Goal: Task Accomplishment & Management: Complete application form

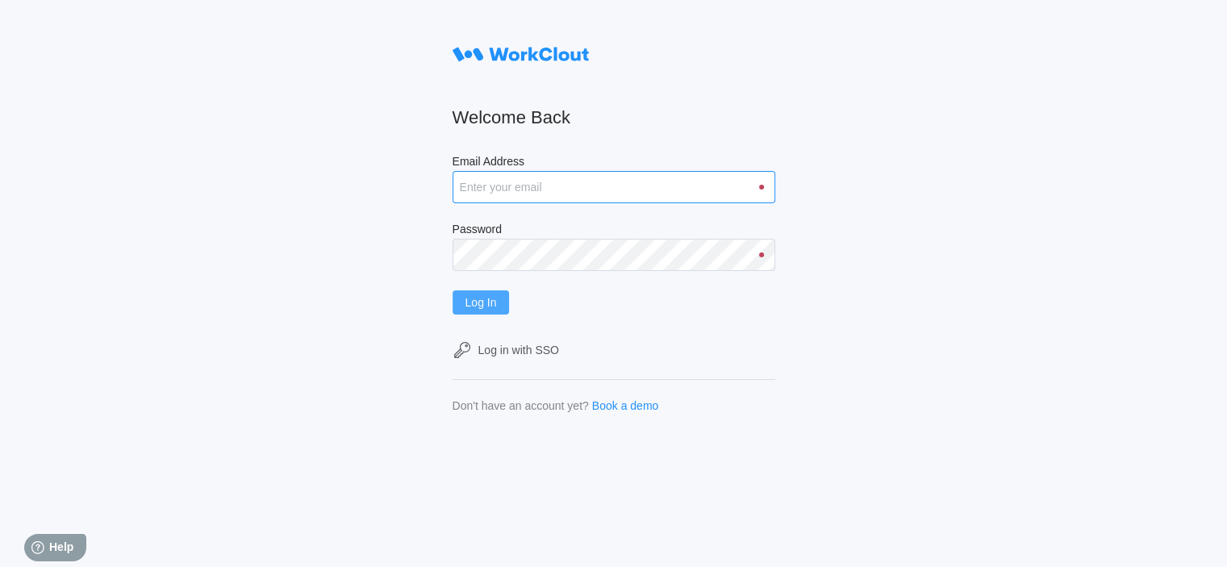
type input "[EMAIL_ADDRESS][DOMAIN_NAME]"
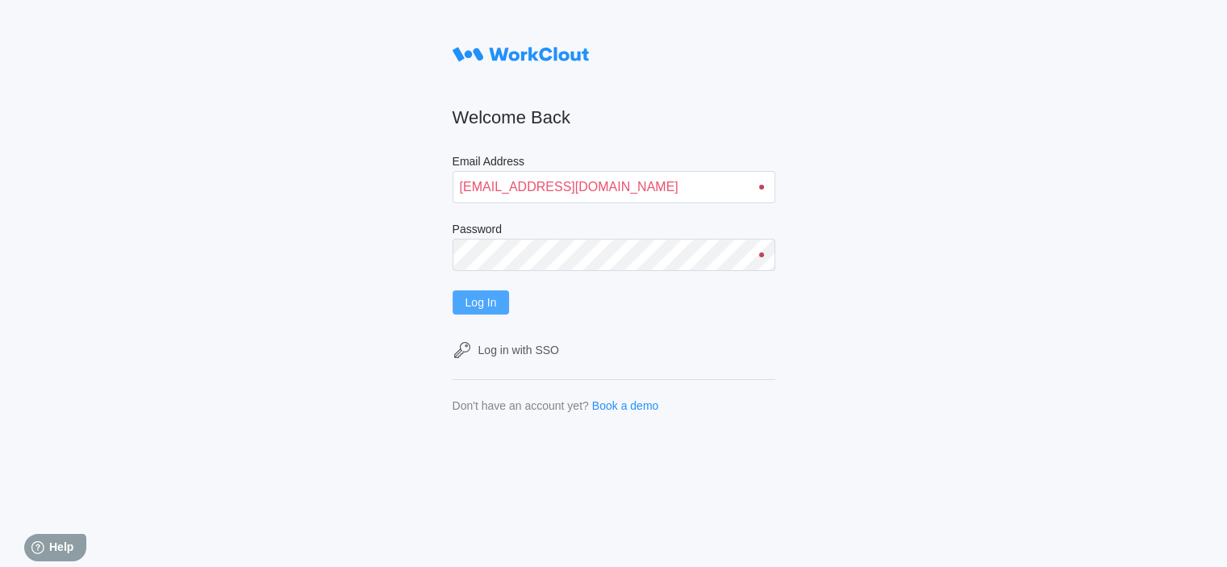
click at [486, 294] on button "Log In" at bounding box center [480, 302] width 57 height 24
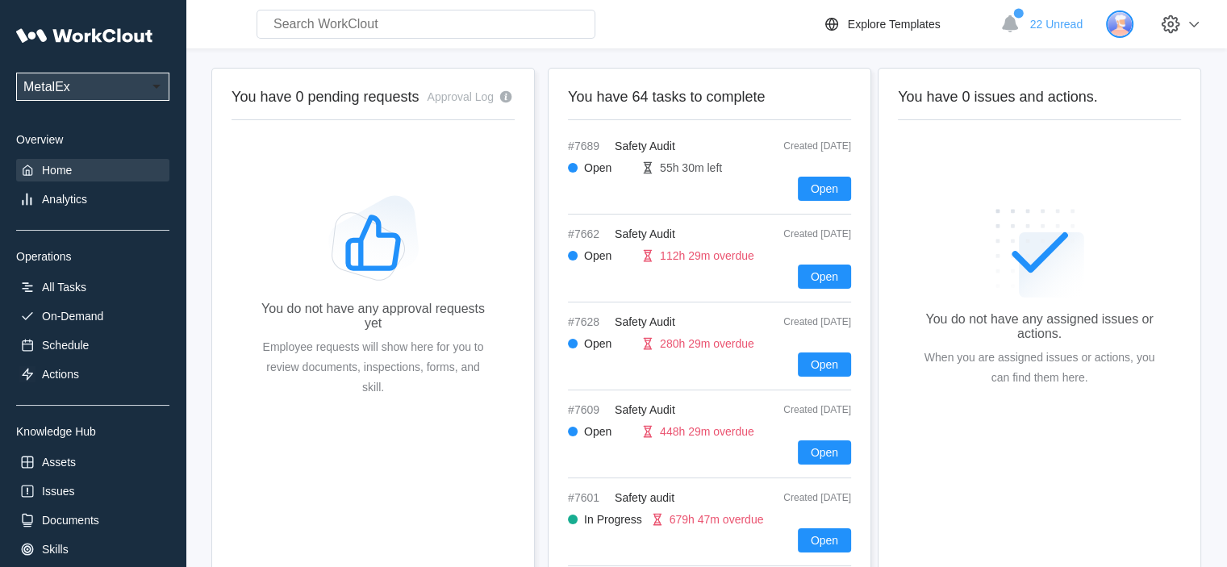
click at [1133, 33] on img at bounding box center [1119, 23] width 27 height 27
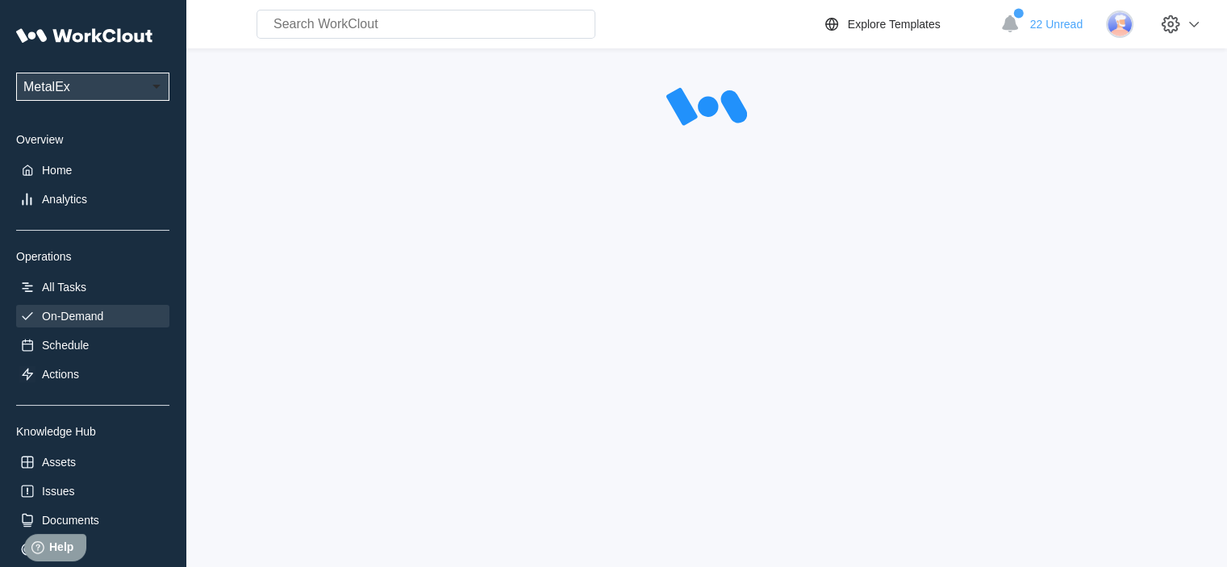
click at [88, 313] on div "On-Demand" at bounding box center [72, 316] width 61 height 13
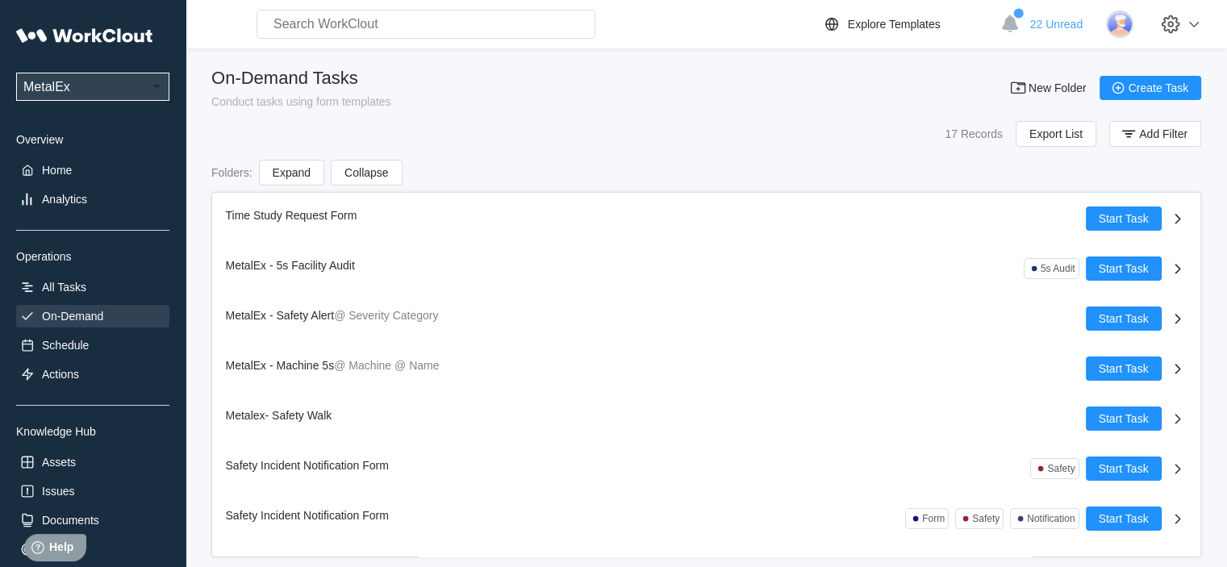
scroll to position [482, 0]
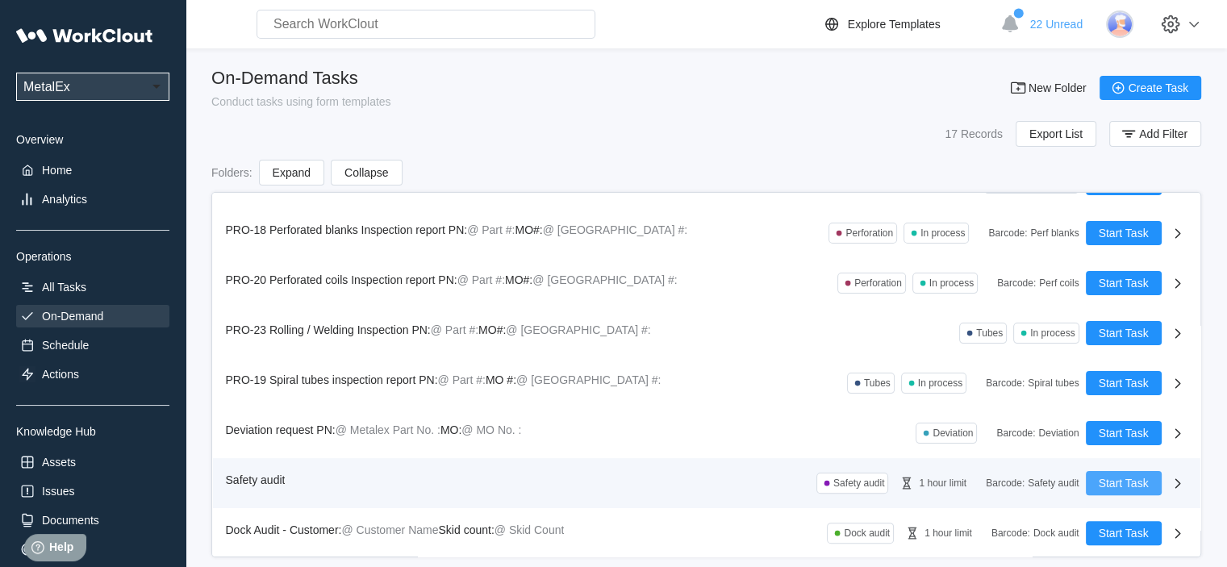
click at [1115, 473] on button "Start Task" at bounding box center [1124, 483] width 76 height 24
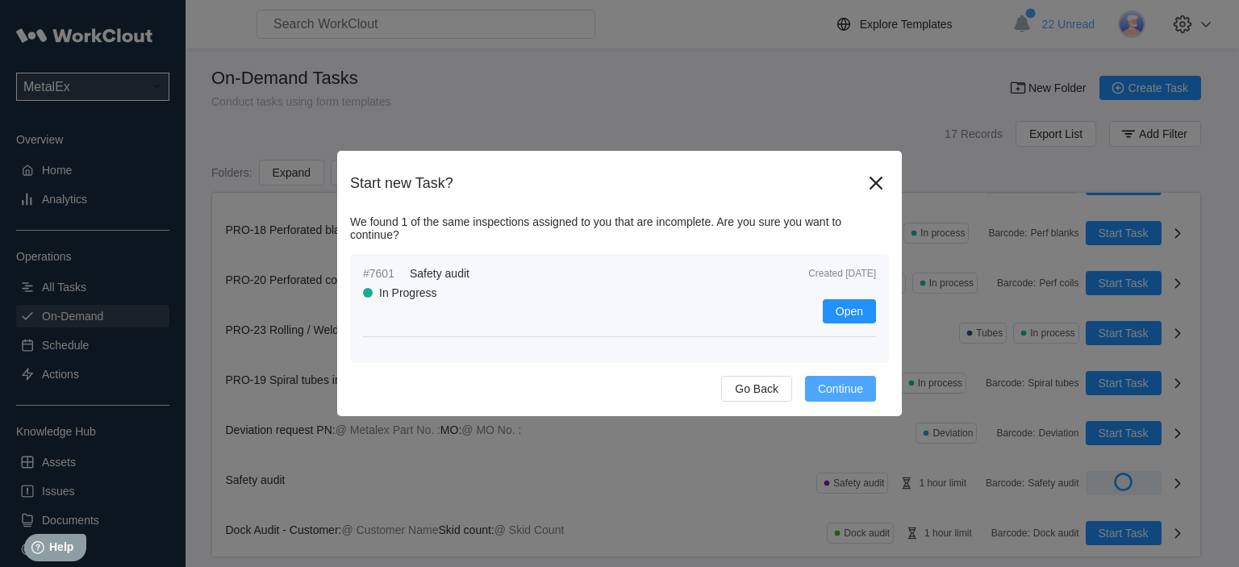
click at [841, 390] on span "Continue" at bounding box center [840, 388] width 45 height 11
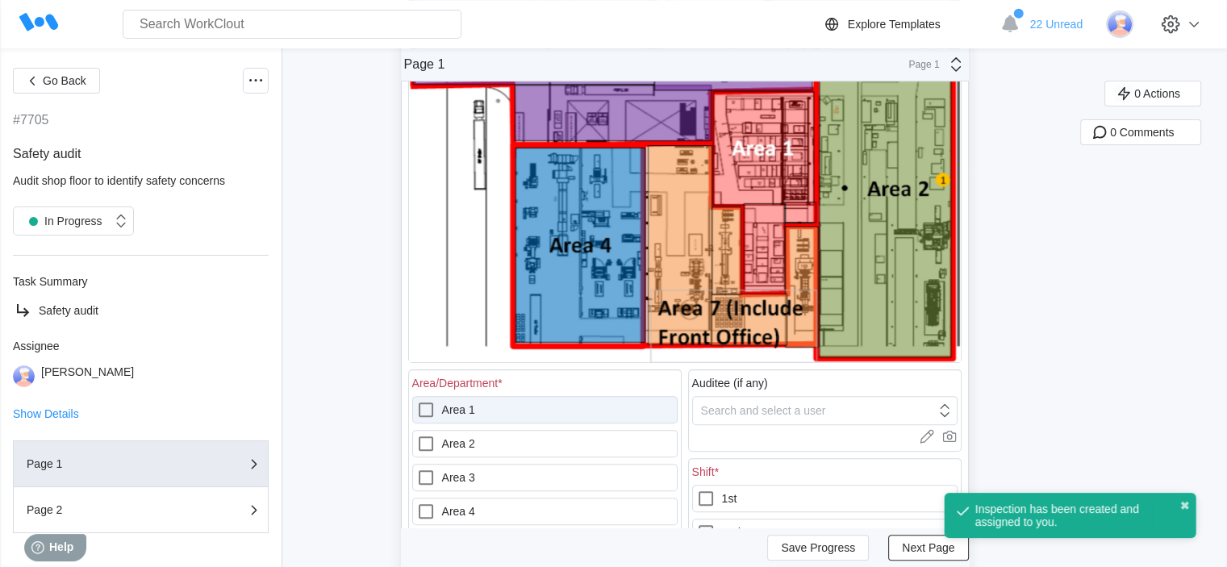
scroll to position [484, 0]
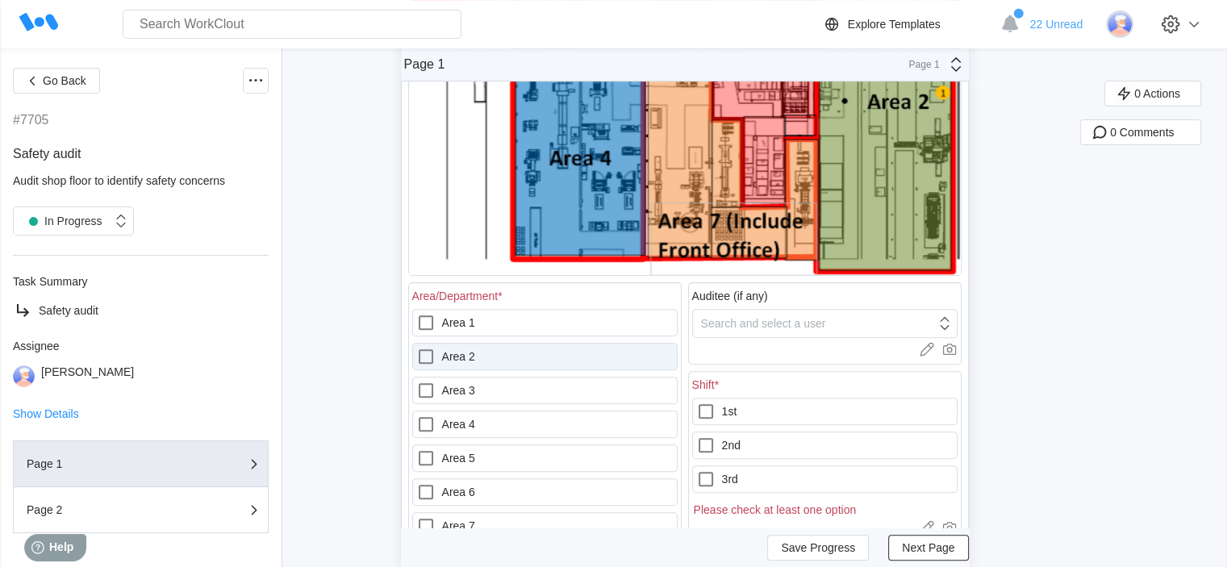
click at [536, 358] on label "Area 2" at bounding box center [544, 356] width 265 height 27
click at [417, 348] on 2 "Area 2" at bounding box center [416, 347] width 1 height 1
checkbox 2 "true"
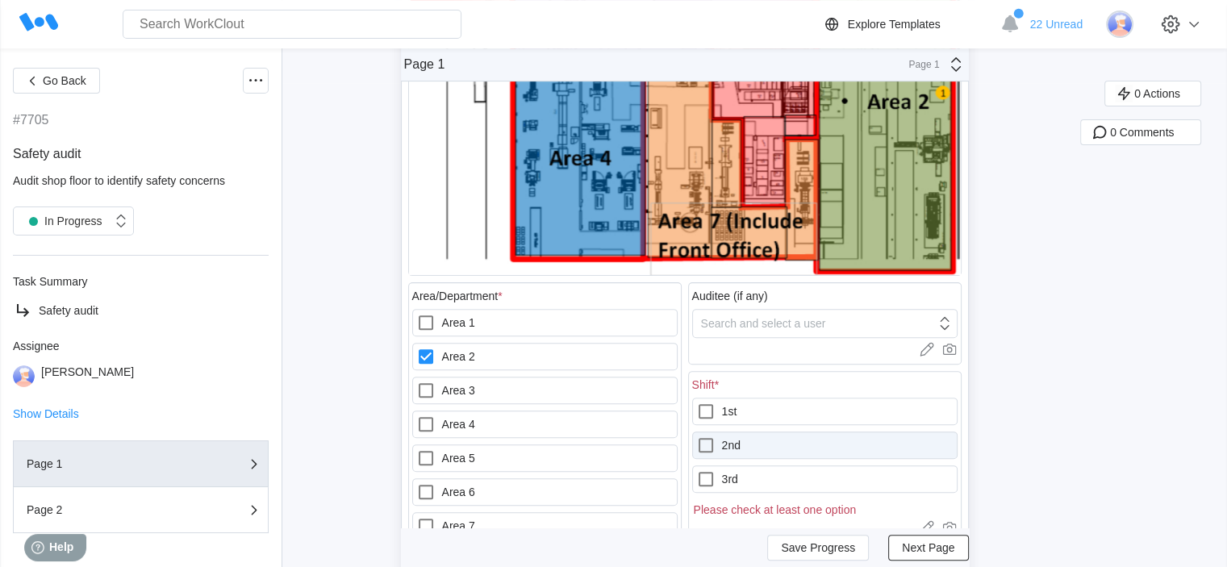
click at [732, 445] on label "2nd" at bounding box center [824, 445] width 265 height 27
click at [697, 436] on input "2nd" at bounding box center [696, 436] width 1 height 1
checkbox input "true"
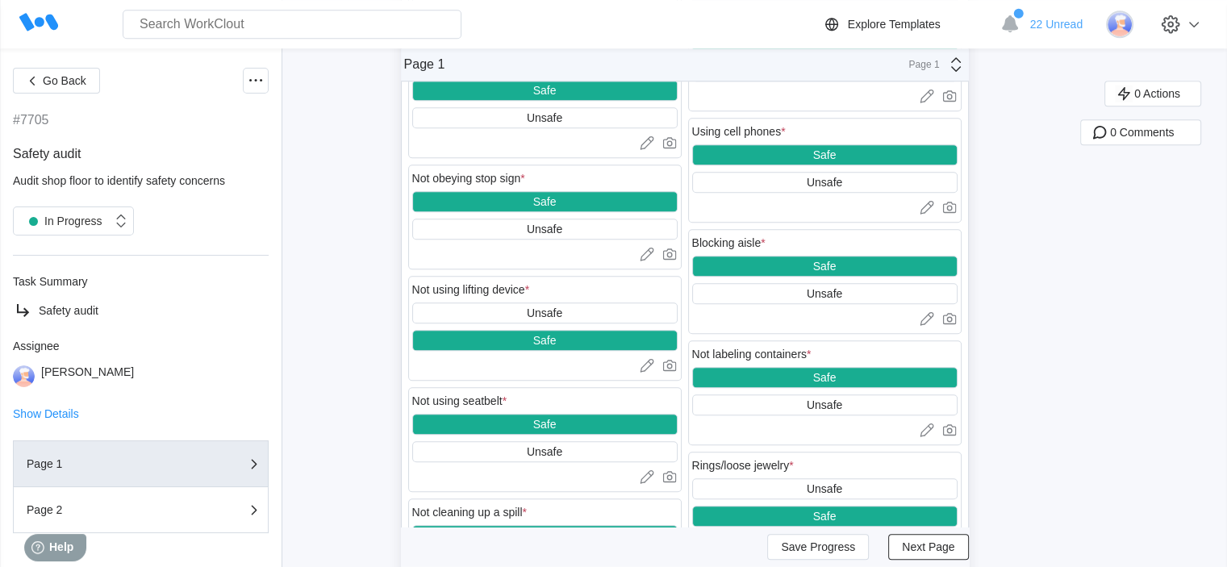
scroll to position [1313, 0]
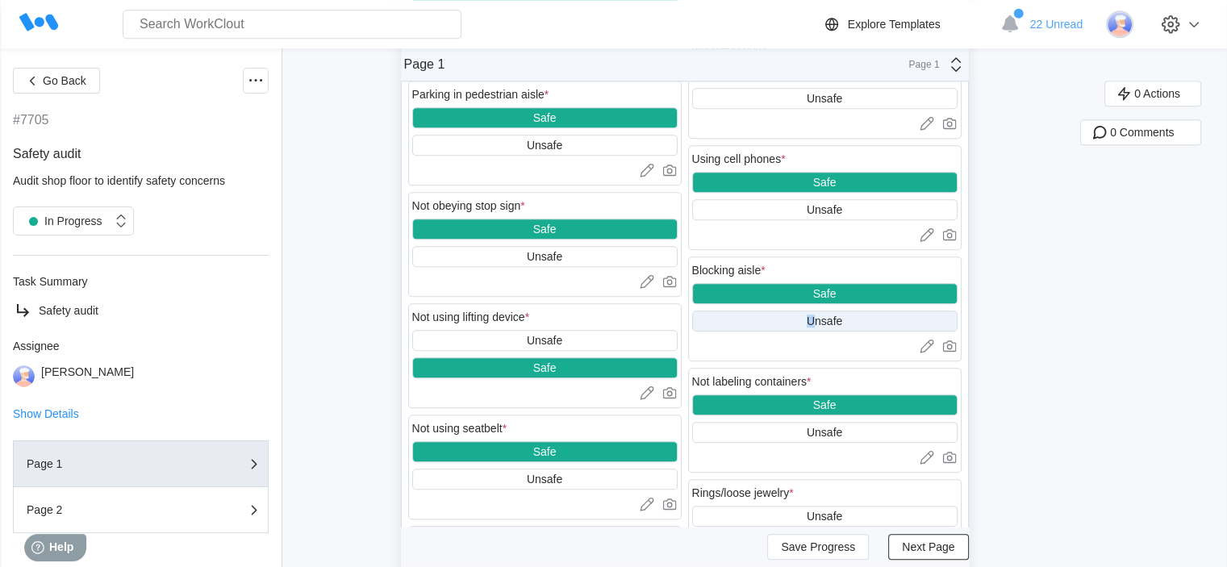
click at [819, 317] on div "Unsafe" at bounding box center [824, 321] width 265 height 21
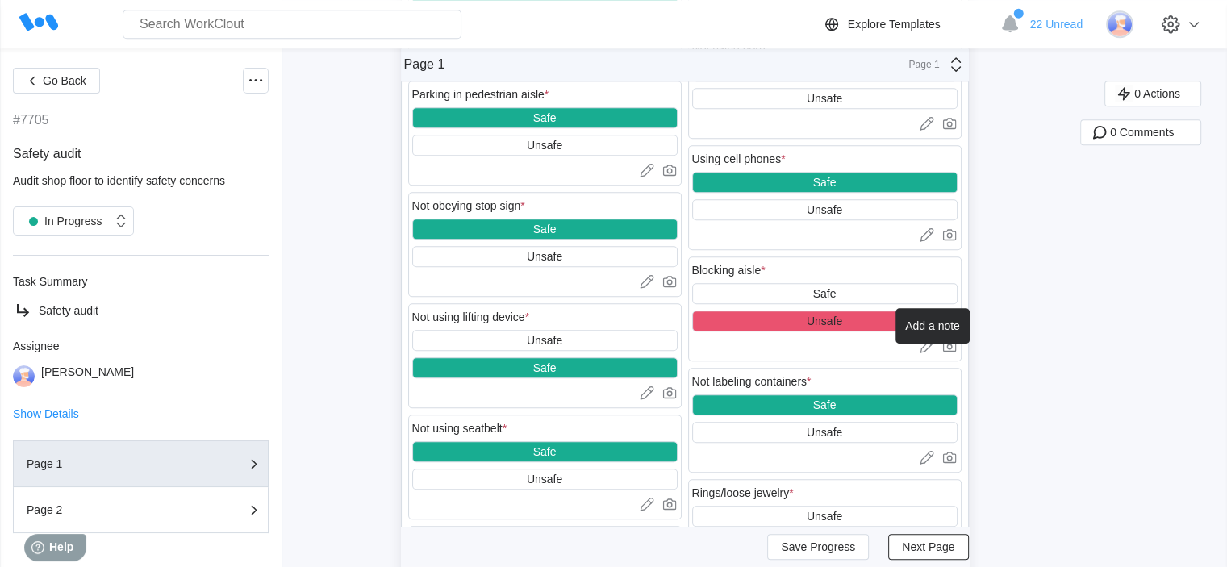
click at [931, 354] on icon at bounding box center [927, 346] width 16 height 16
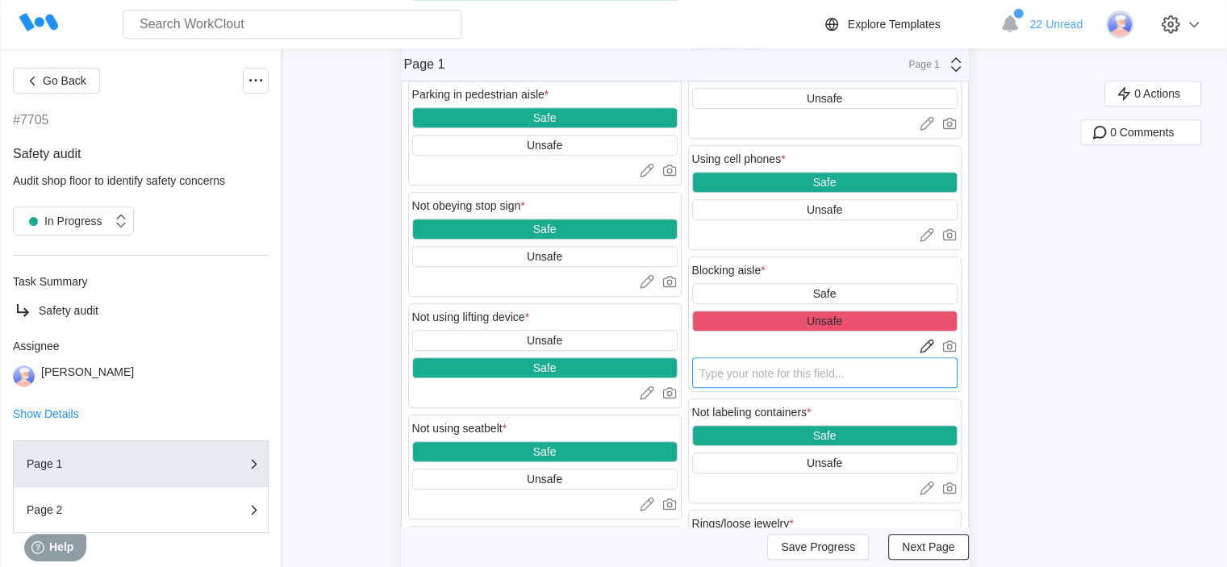
click at [803, 373] on textarea at bounding box center [824, 372] width 265 height 31
type textarea "c"
type textarea "x"
type textarea "co"
type textarea "x"
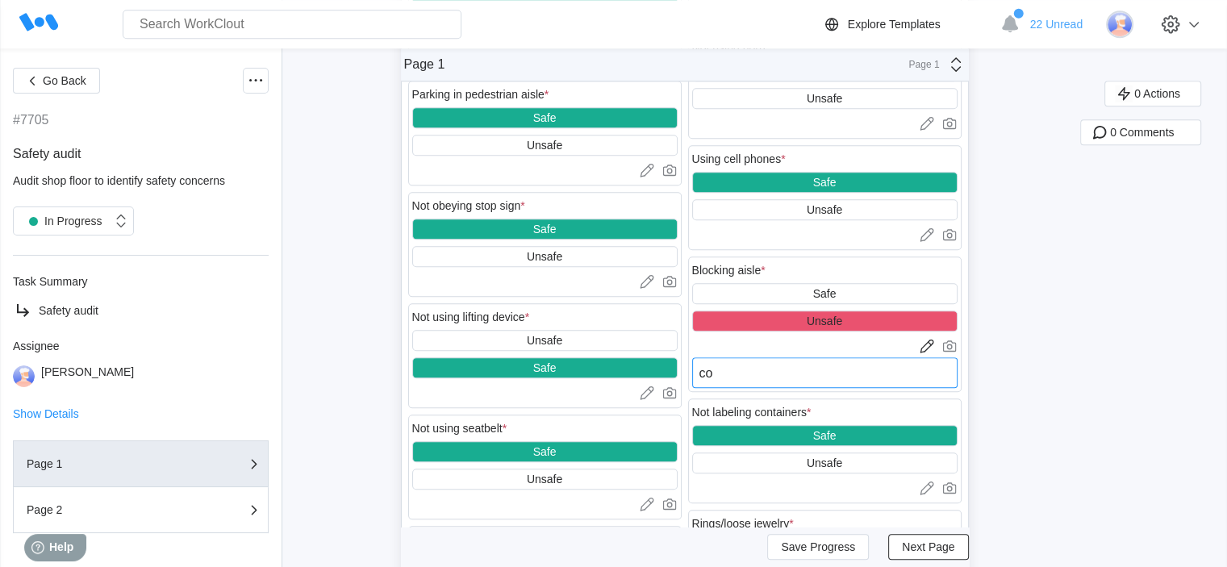
type textarea "coi"
type textarea "x"
type textarea "coil"
type textarea "x"
type textarea "coil"
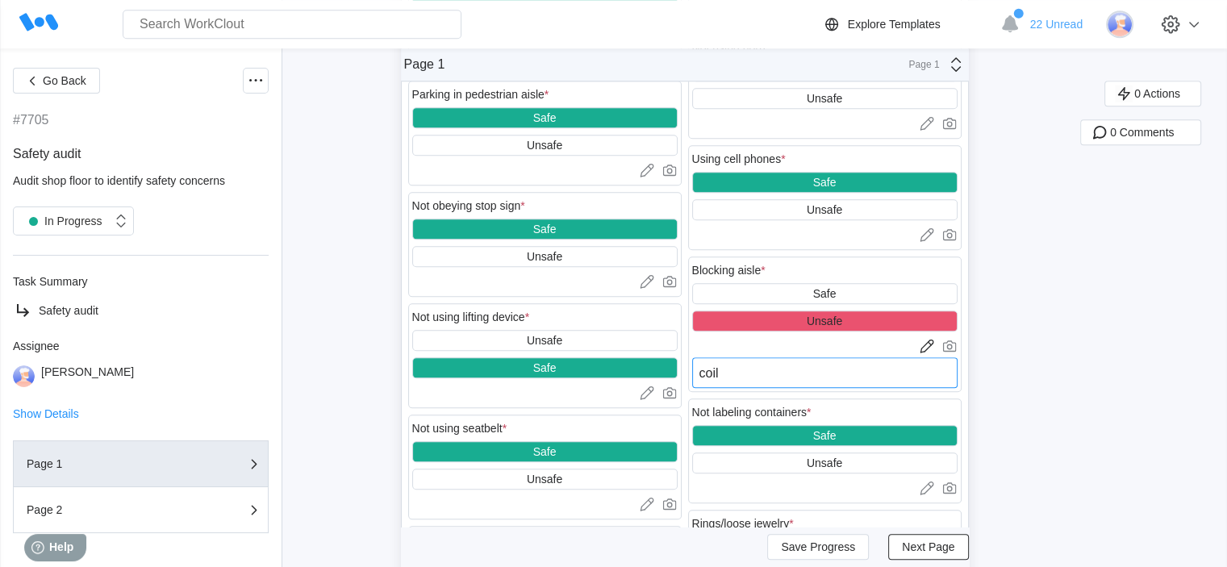
type textarea "x"
type textarea "coil w"
type textarea "x"
type textarea "coil wa"
type textarea "x"
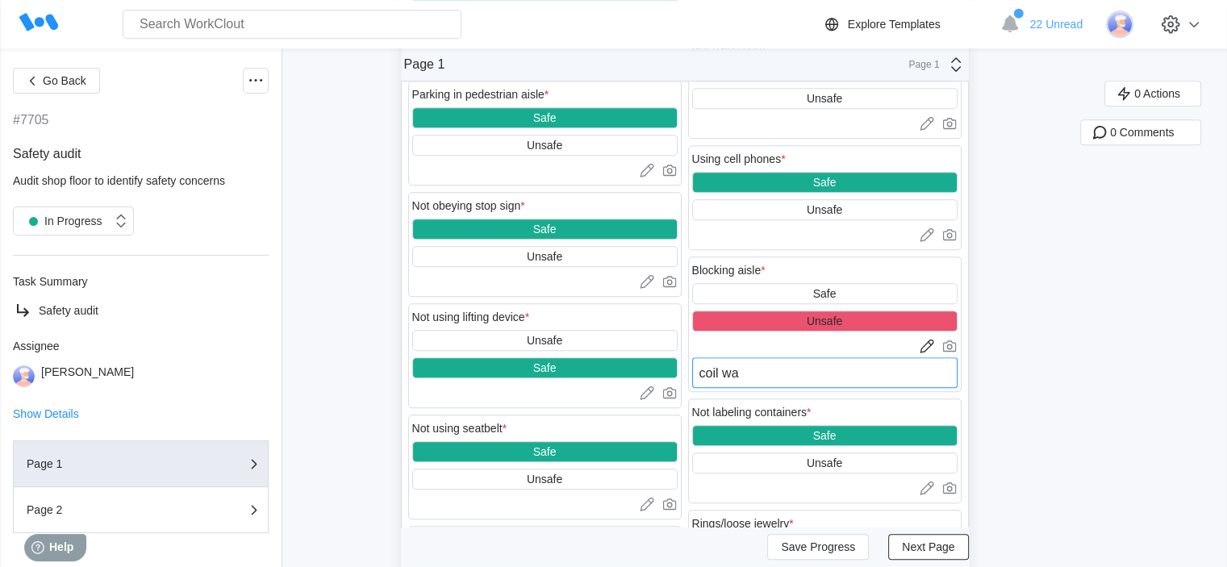
type textarea "coil was"
type textarea "x"
type textarea "coil was"
type textarea "x"
type textarea "coil was l"
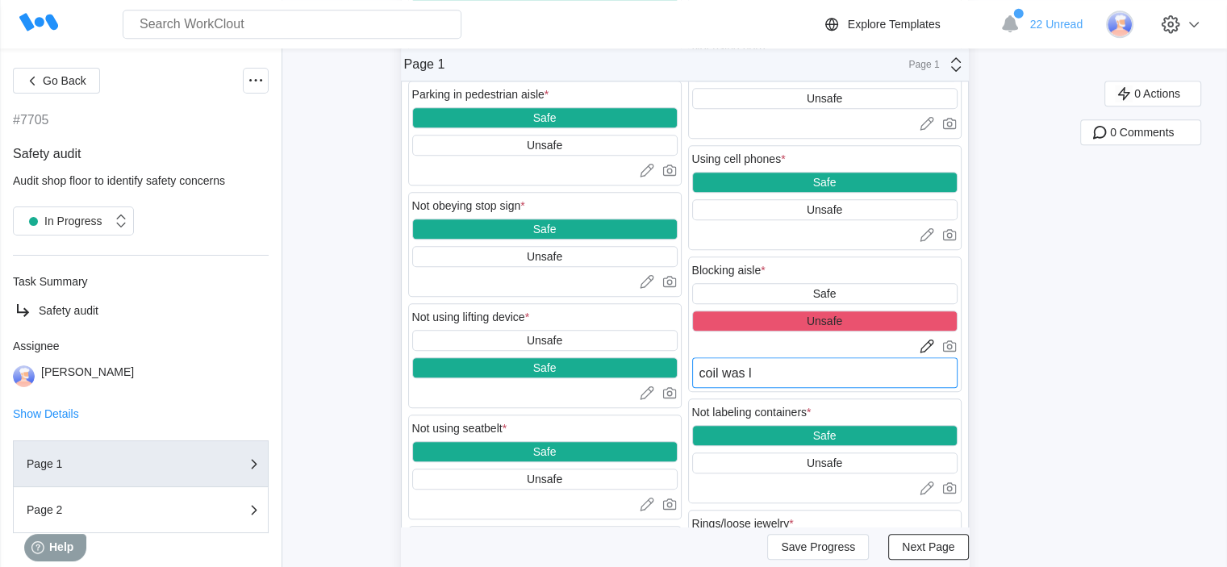
type textarea "x"
type textarea "coil was le"
type textarea "x"
type textarea "coil was lef"
type textarea "x"
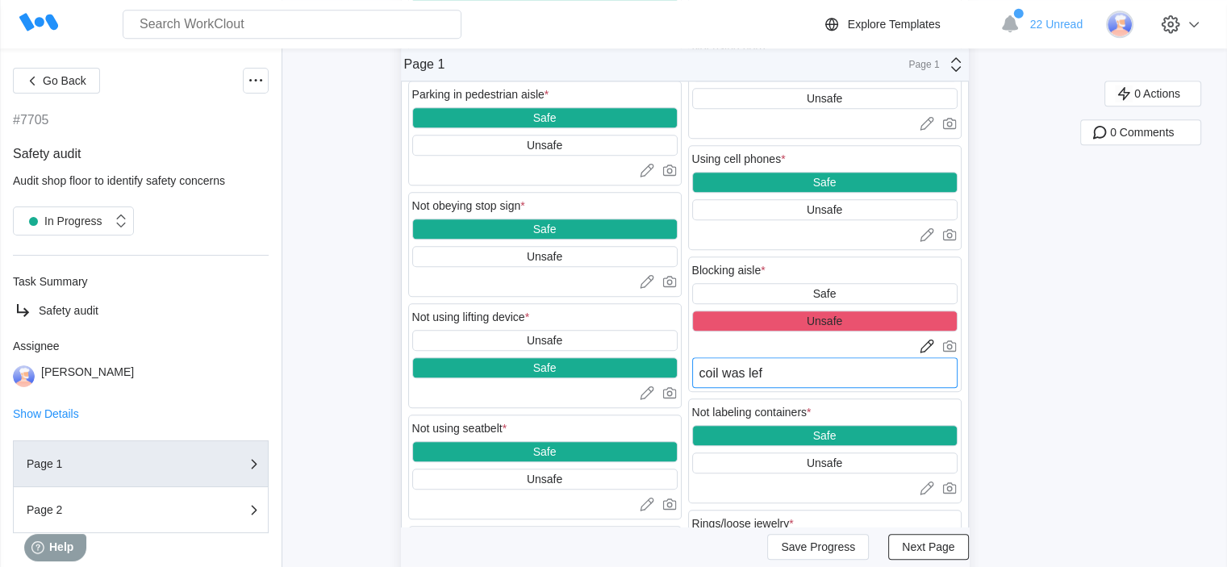
type textarea "coil was left"
type textarea "x"
type textarea "coil was left"
type textarea "x"
type textarea "coil was left i"
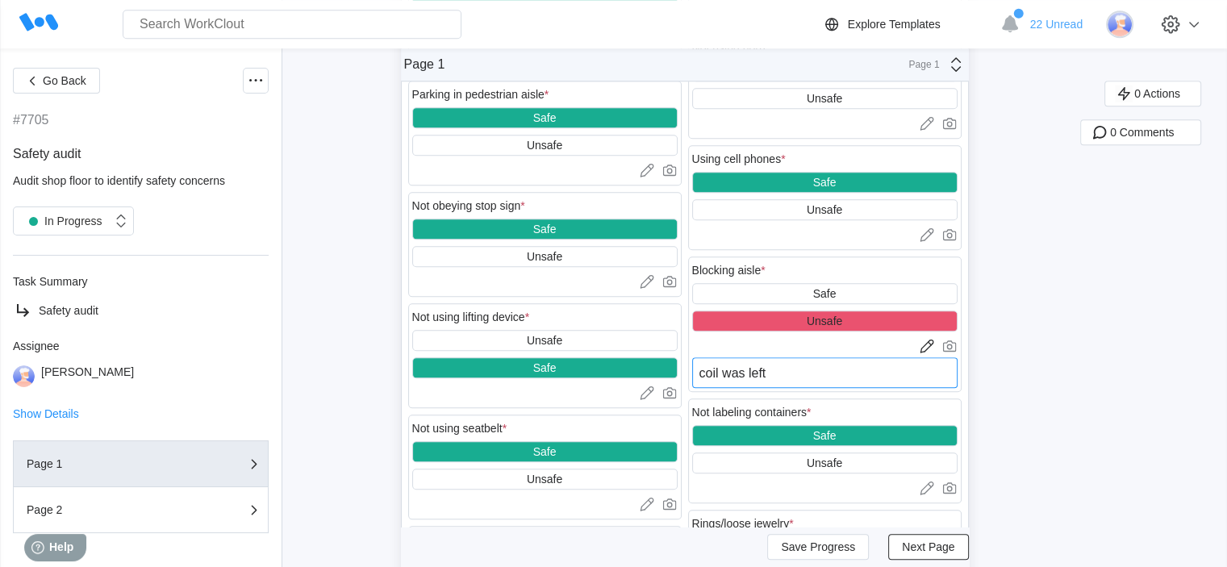
type textarea "x"
type textarea "coil was left in"
type textarea "x"
type textarea "coil was left in"
type textarea "x"
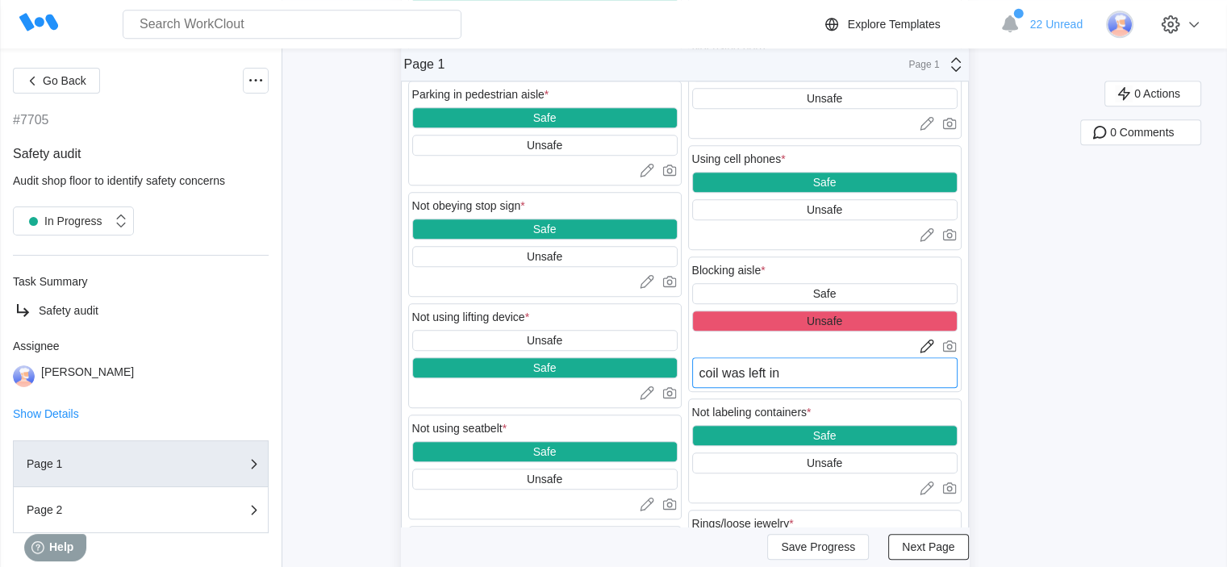
type textarea "coil was left in t"
type textarea "x"
type textarea "coil was left in th"
type textarea "x"
type textarea "coil was left in the"
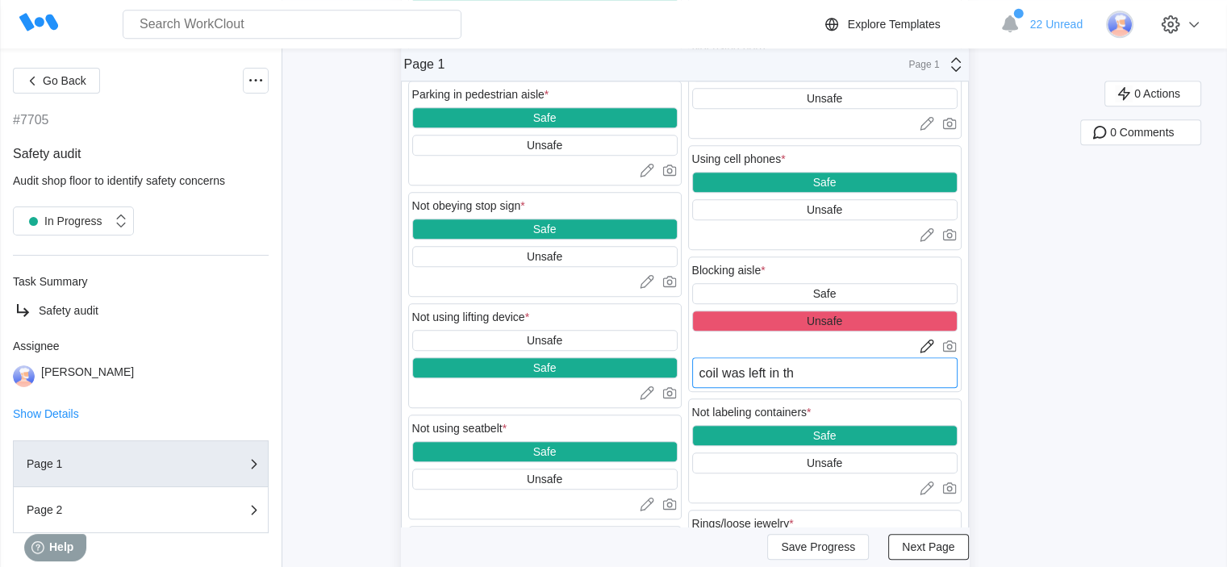
type textarea "x"
type textarea "coil was left in the"
type textarea "x"
type textarea "coil was left in the w"
type textarea "x"
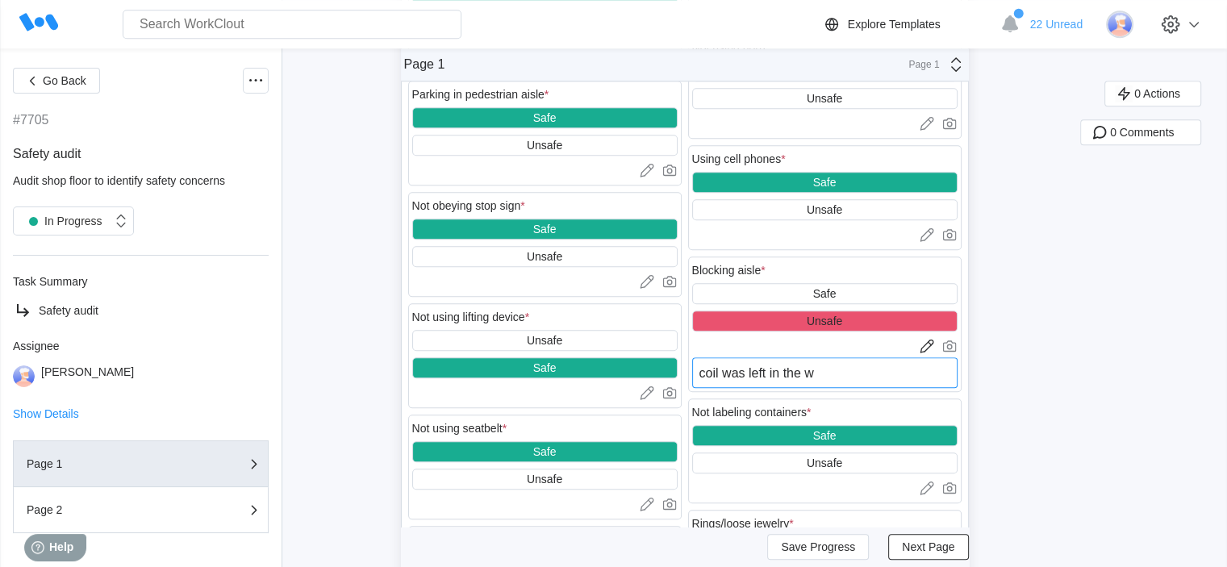
type textarea "coil was left in the wa"
type textarea "x"
type textarea "coil was left in the wal"
type textarea "x"
type textarea "coil was left in the walk"
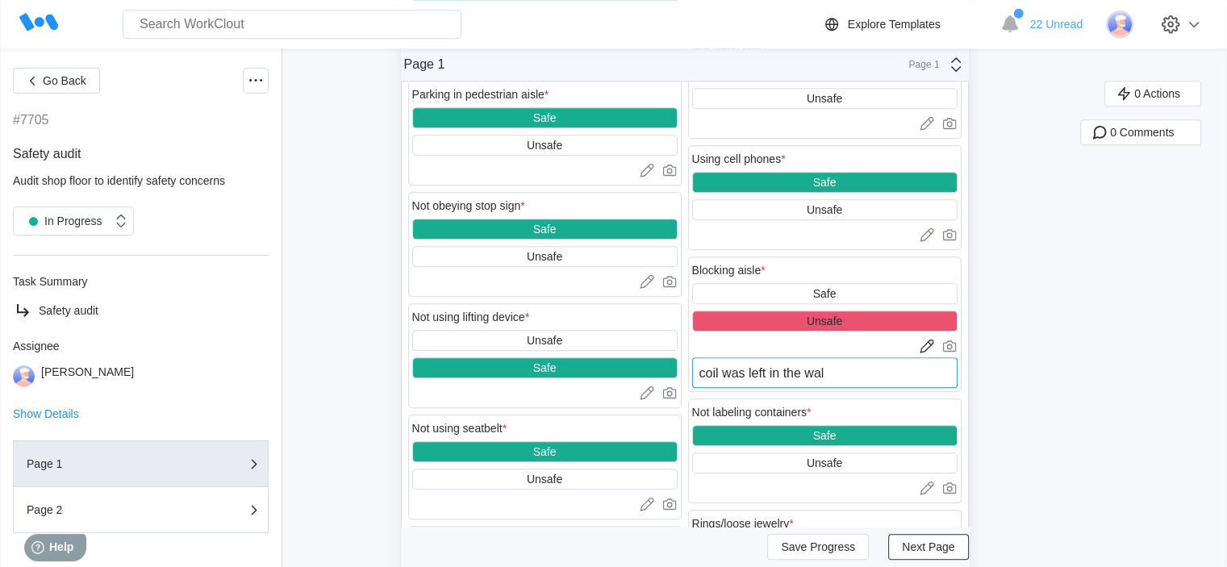
type textarea "x"
type textarea "coil was left in the walk"
type textarea "x"
type textarea "coil was left in the walk w"
type textarea "x"
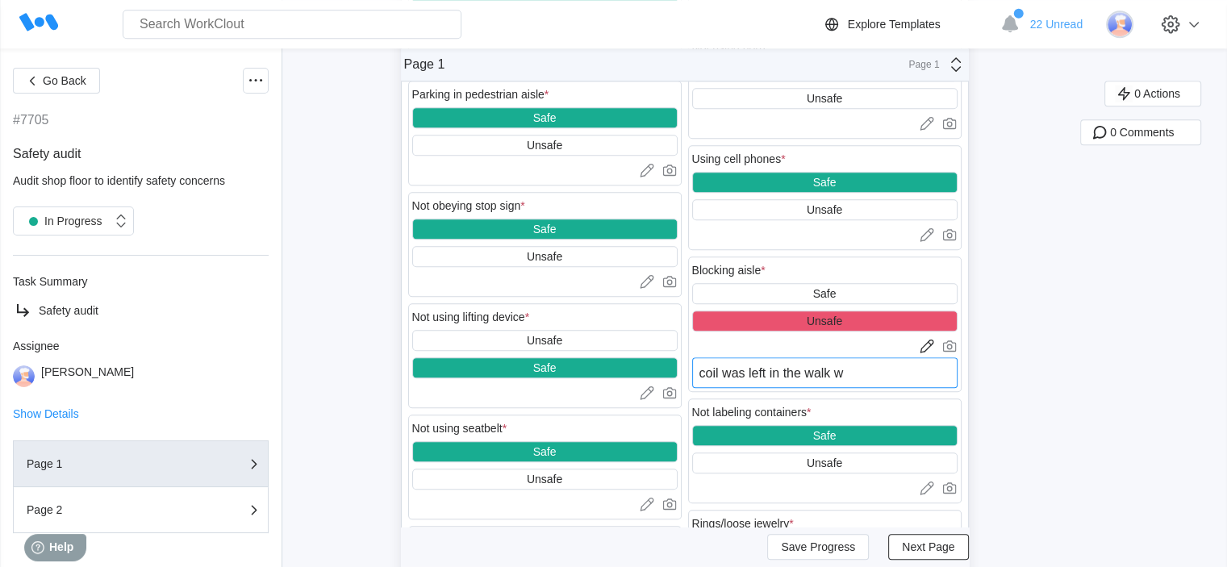
type textarea "coil was left in the walk wa"
type textarea "x"
type textarea "coil was left in the walk way"
type textarea "x"
click at [924, 544] on span "Next Page" at bounding box center [928, 547] width 52 height 11
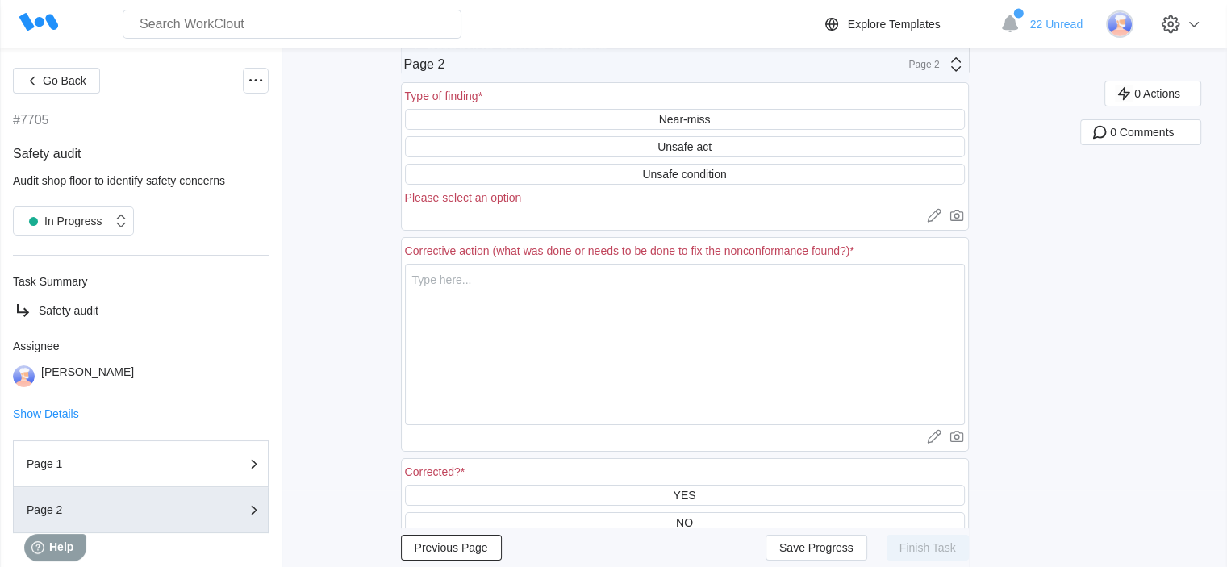
scroll to position [0, 0]
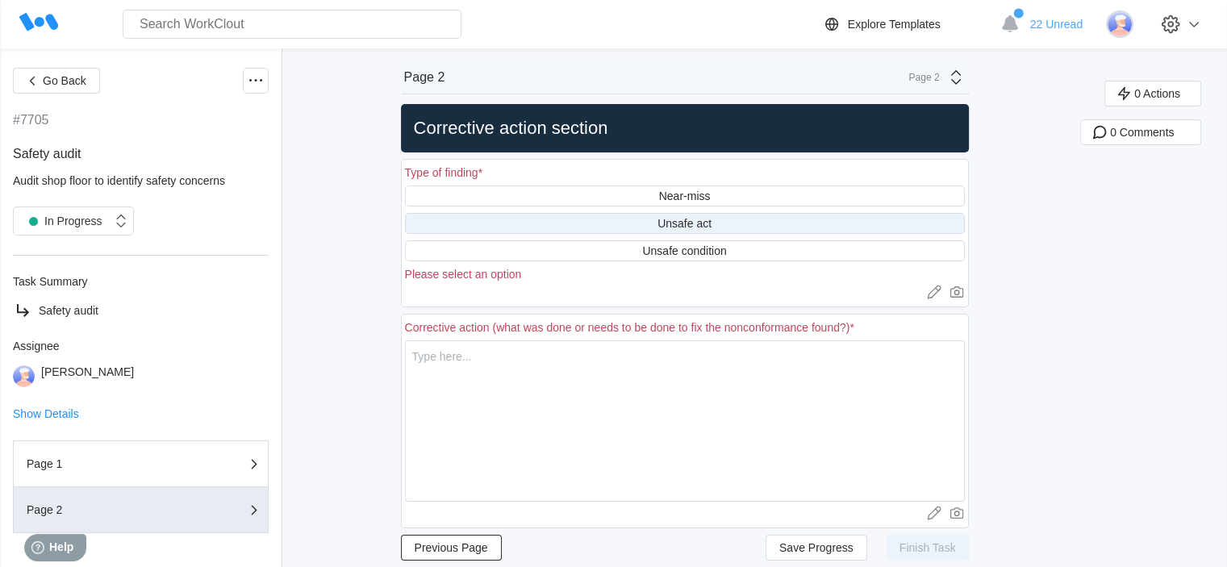
click at [739, 217] on div "Unsafe act" at bounding box center [685, 223] width 560 height 21
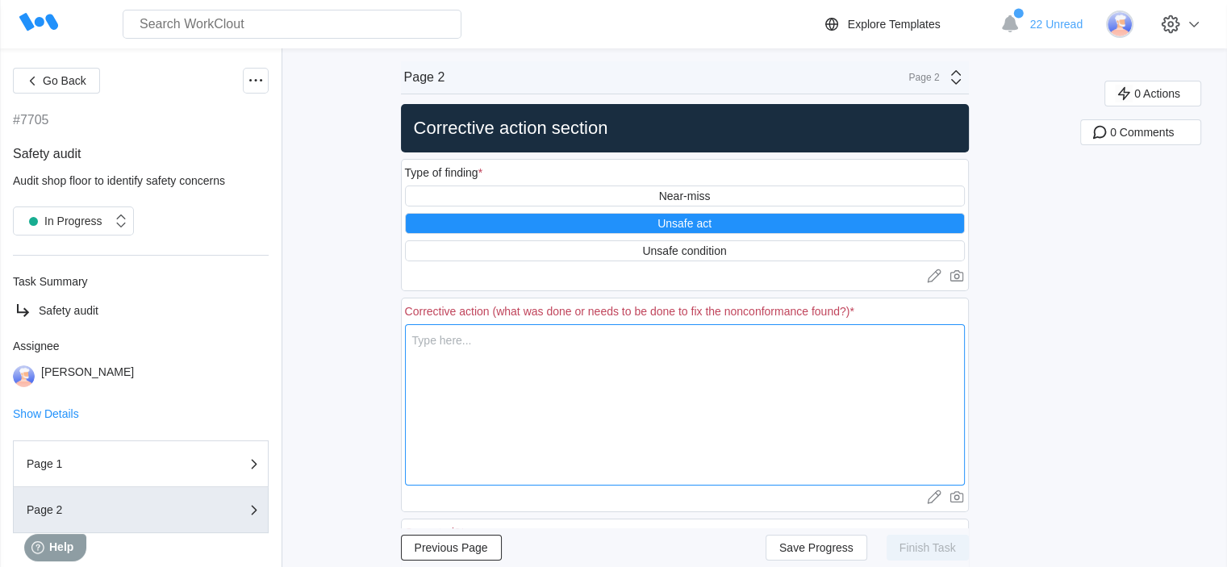
click at [586, 428] on textarea at bounding box center [685, 404] width 560 height 161
type textarea "h"
type textarea "x"
type textarea "ha"
type textarea "x"
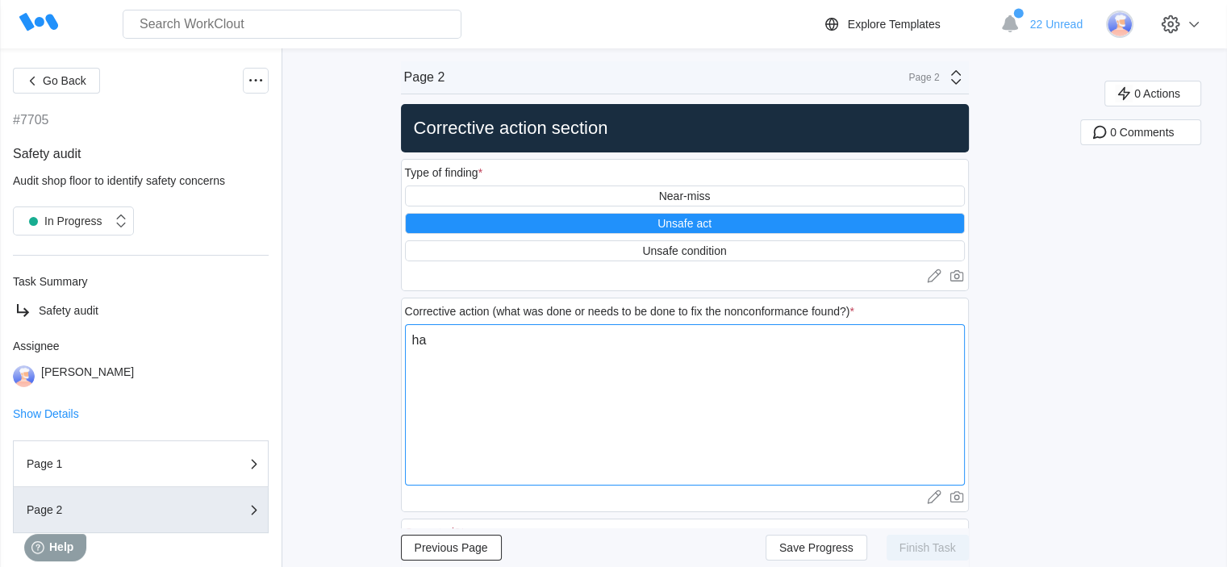
type textarea "had"
type textarea "x"
type textarea "had"
type textarea "x"
type textarea "had m"
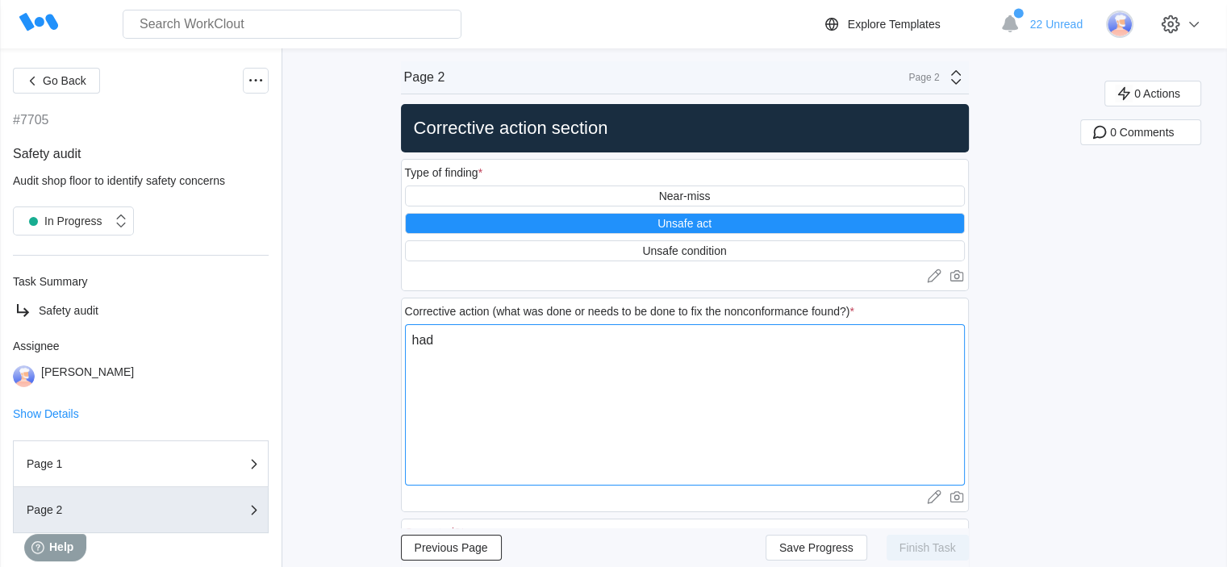
type textarea "x"
type textarea "had my"
type textarea "x"
type textarea "had my"
type textarea "x"
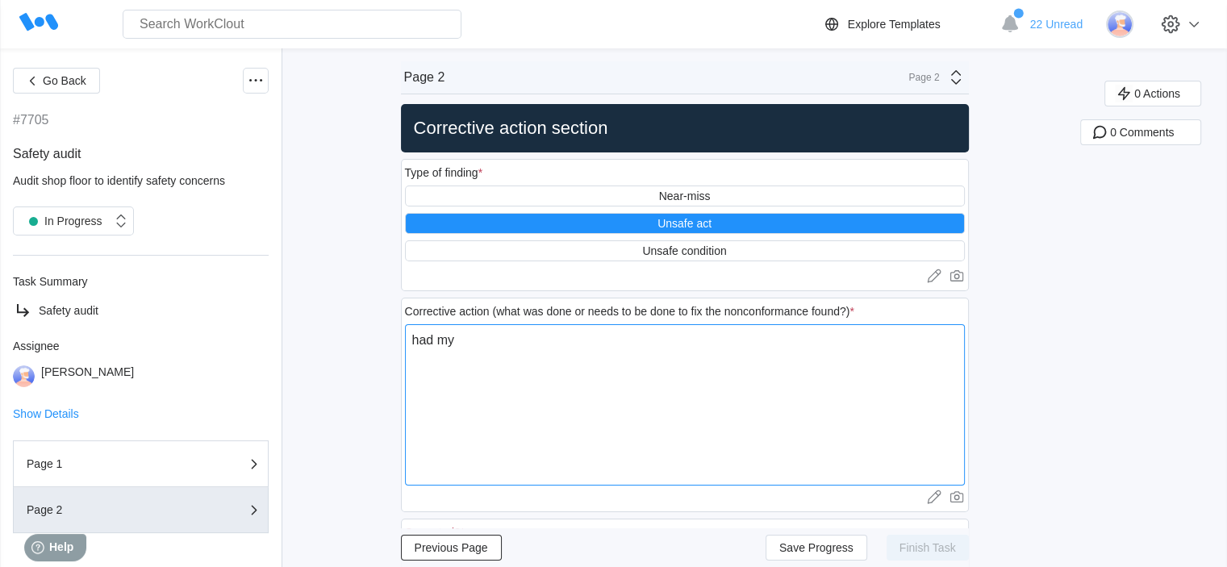
type textarea "had my d"
type textarea "x"
type textarea "had my dr"
type textarea "x"
type textarea "had my dri"
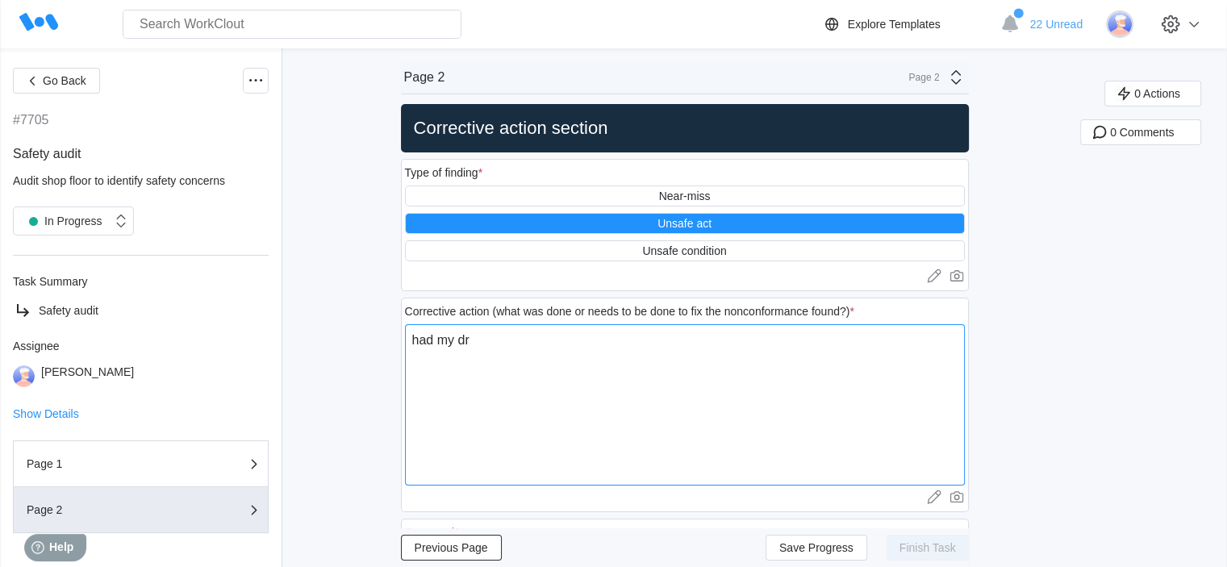
type textarea "x"
type textarea "had my driv"
type textarea "x"
type textarea "had my drive"
type textarea "x"
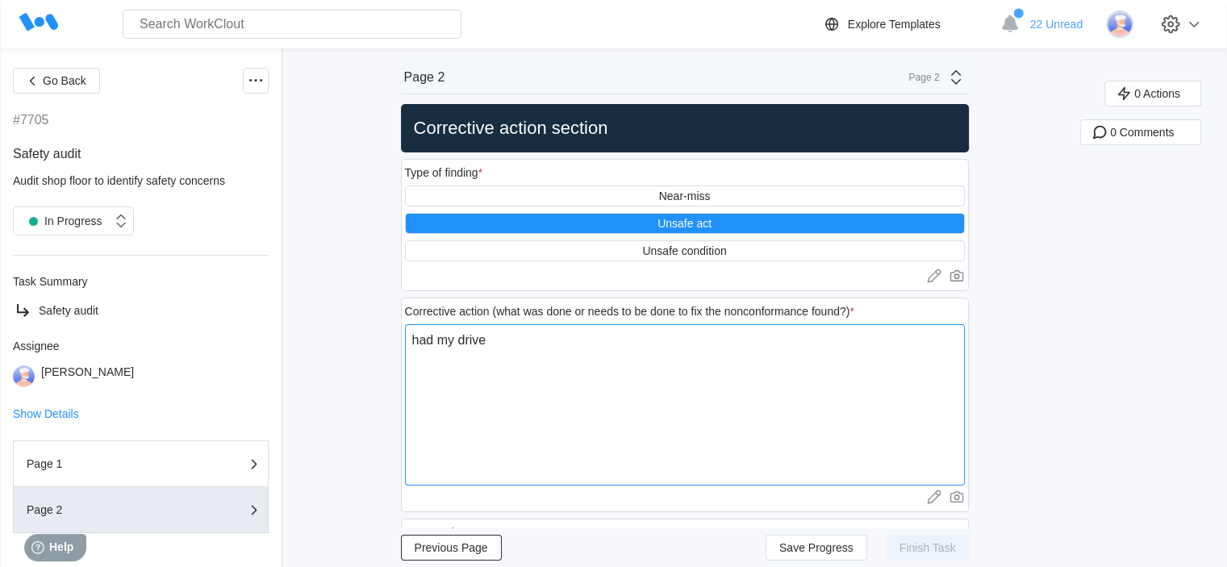
type textarea "had my driver"
type textarea "x"
type textarea "had my driver"
type textarea "x"
type textarea "had my driver m"
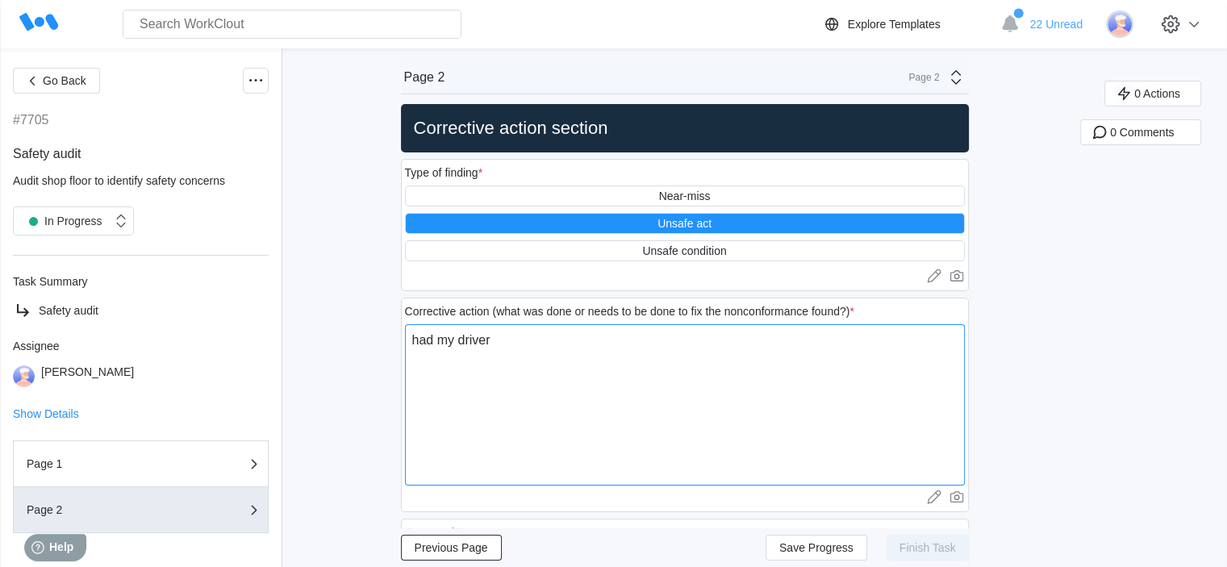
type textarea "x"
type textarea "had my driver mo"
type textarea "x"
type textarea "had my driver mov"
type textarea "x"
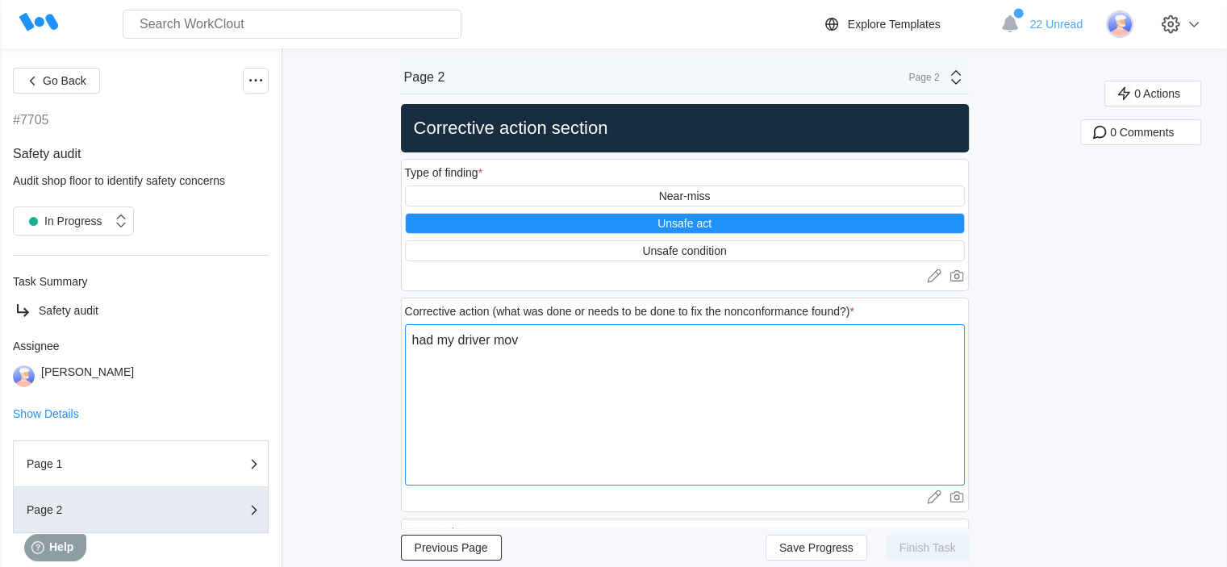
type textarea "had my driver move"
type textarea "x"
type textarea "had my driver move"
type textarea "x"
type textarea "had my driver move t"
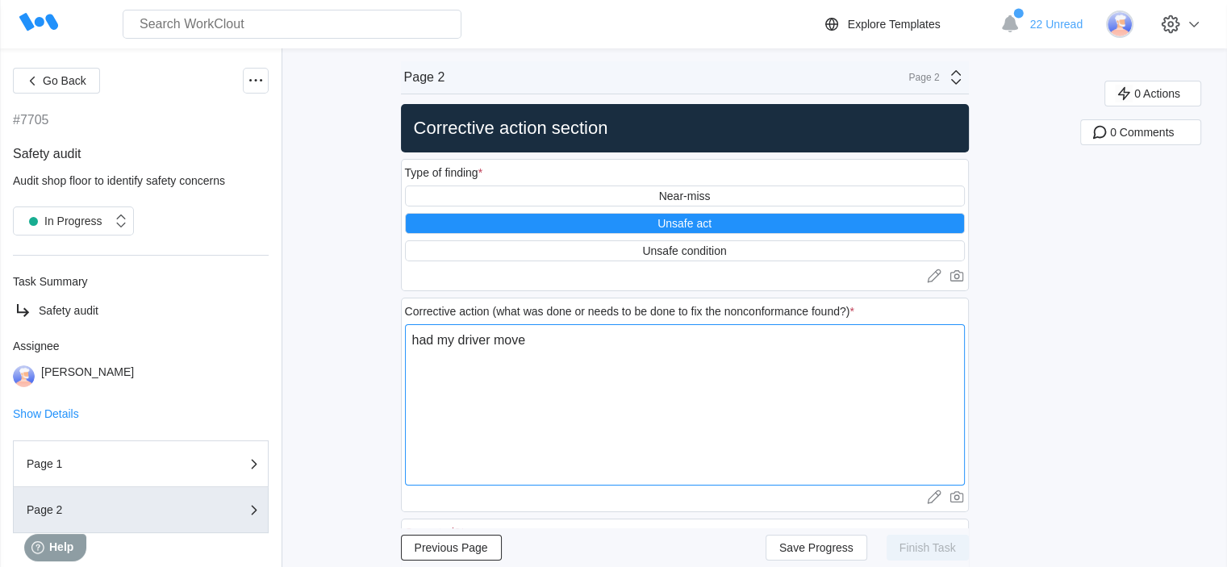
type textarea "x"
type textarea "had my driver move th"
type textarea "x"
type textarea "had my driver move the"
type textarea "x"
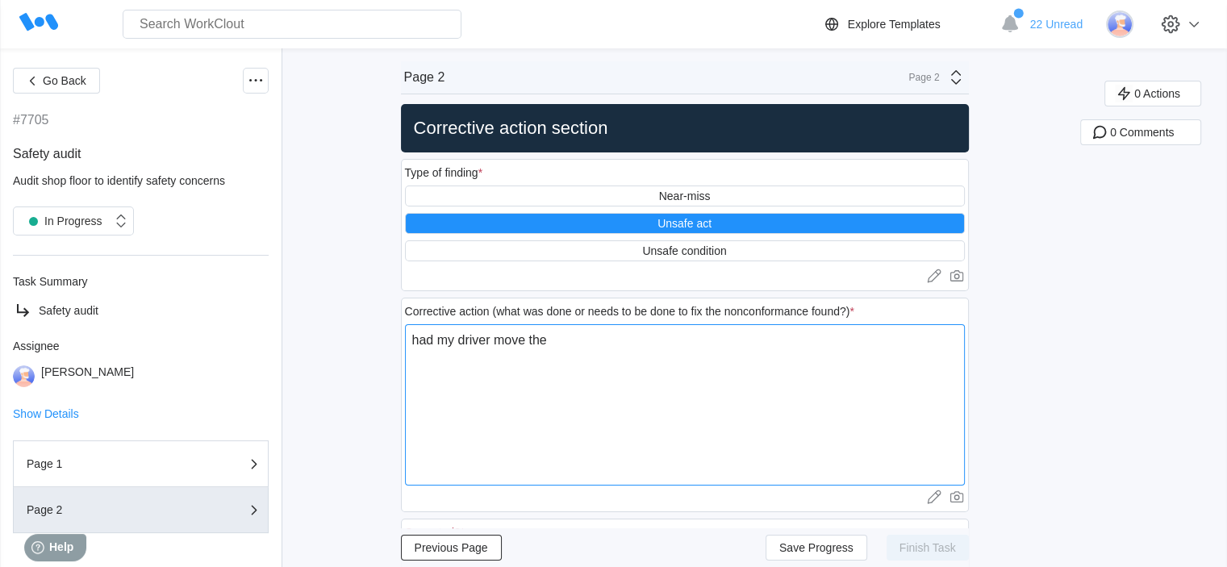
type textarea "had my driver move the"
type textarea "x"
type textarea "had my driver move the c"
type textarea "x"
type textarea "had my driver move the co"
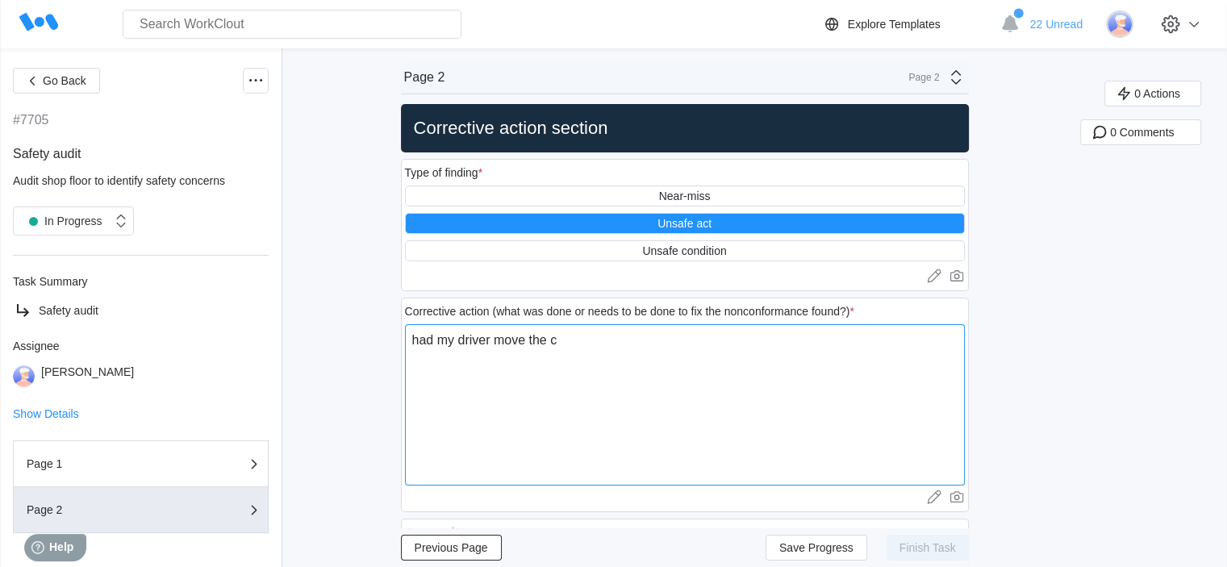
type textarea "x"
type textarea "had my driver move the coi"
type textarea "x"
type textarea "had my driver move the coil"
type textarea "x"
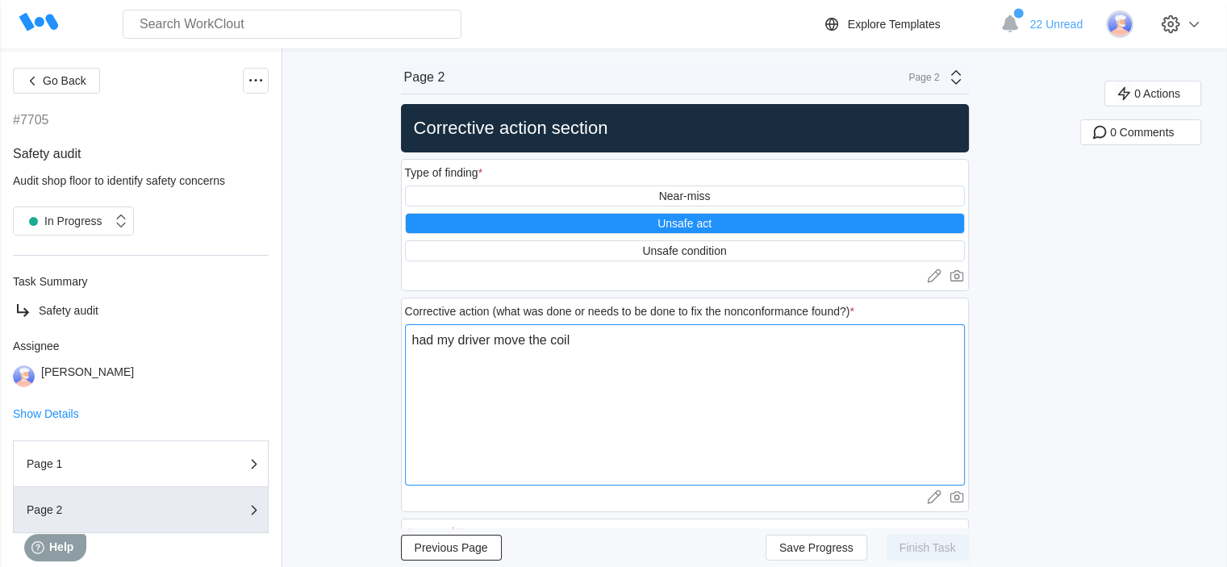
type textarea "had my driver move the coil"
type textarea "x"
type textarea "had my driver move the coil o"
type textarea "x"
type textarea "had my driver move the coil ou"
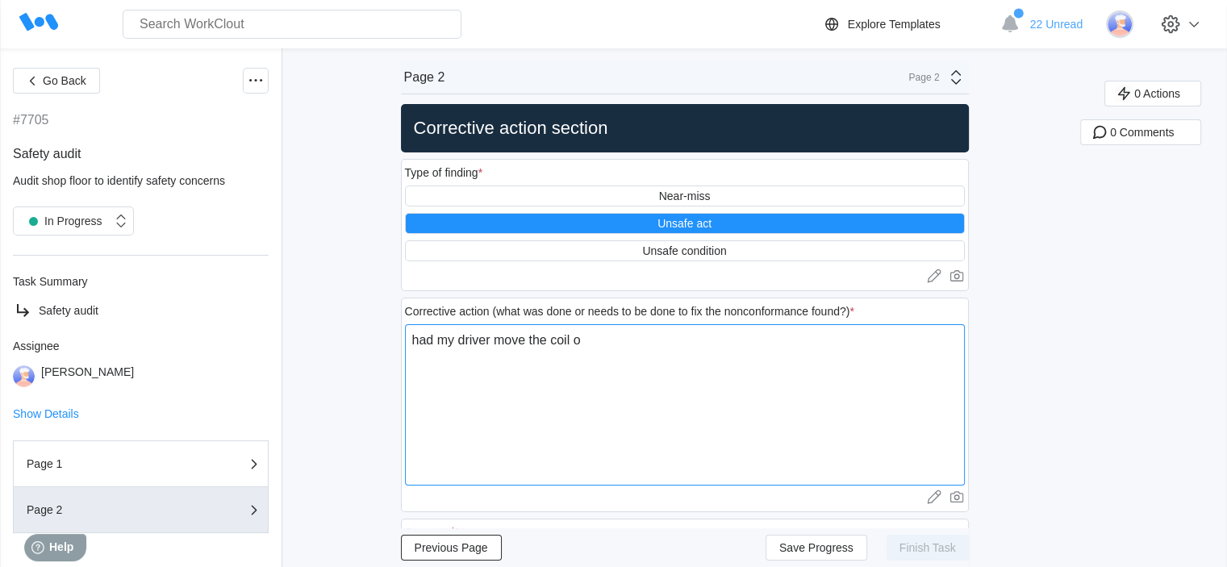
type textarea "x"
type textarea "had my driver move the coil out"
type textarea "x"
type textarea "had my driver move the coil out"
type textarea "x"
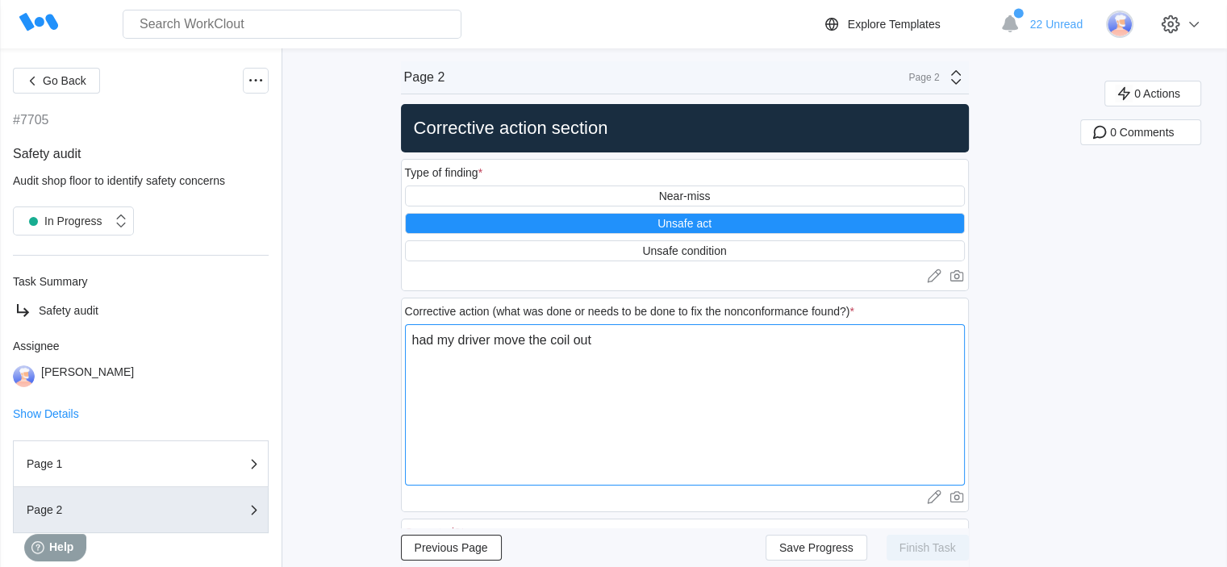
type textarea "had my driver move the coil out t"
type textarea "x"
type textarea "had my driver move the coil out th"
type textarea "x"
type textarea "had my driver move the coil out the"
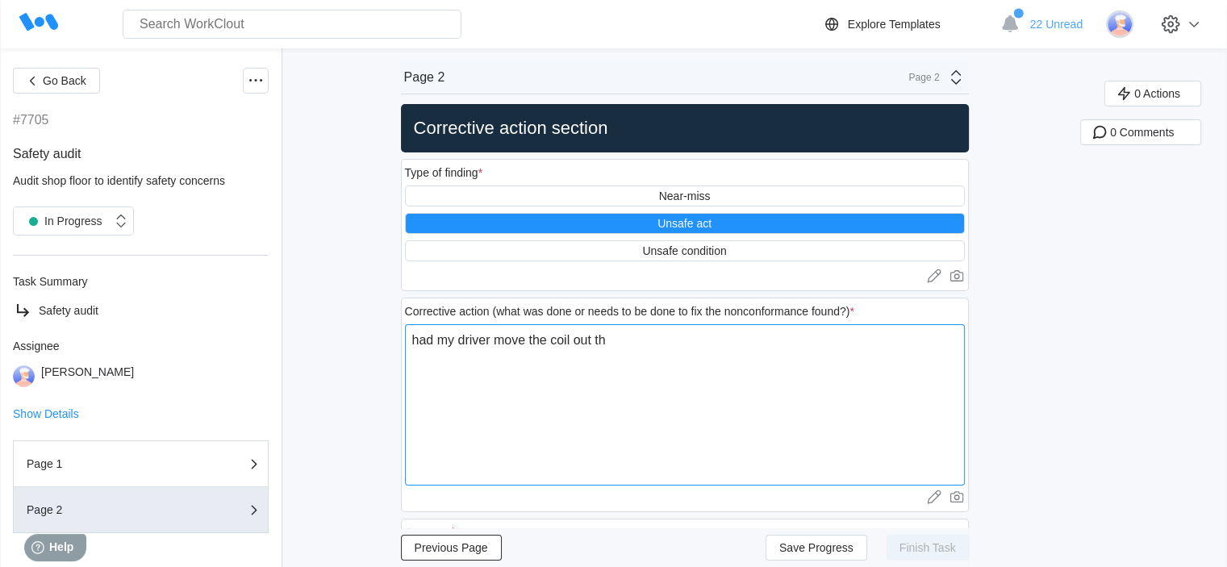
type textarea "x"
type textarea "had my driver move the coil out the"
type textarea "x"
type textarea "had my driver move the coil out the w"
type textarea "x"
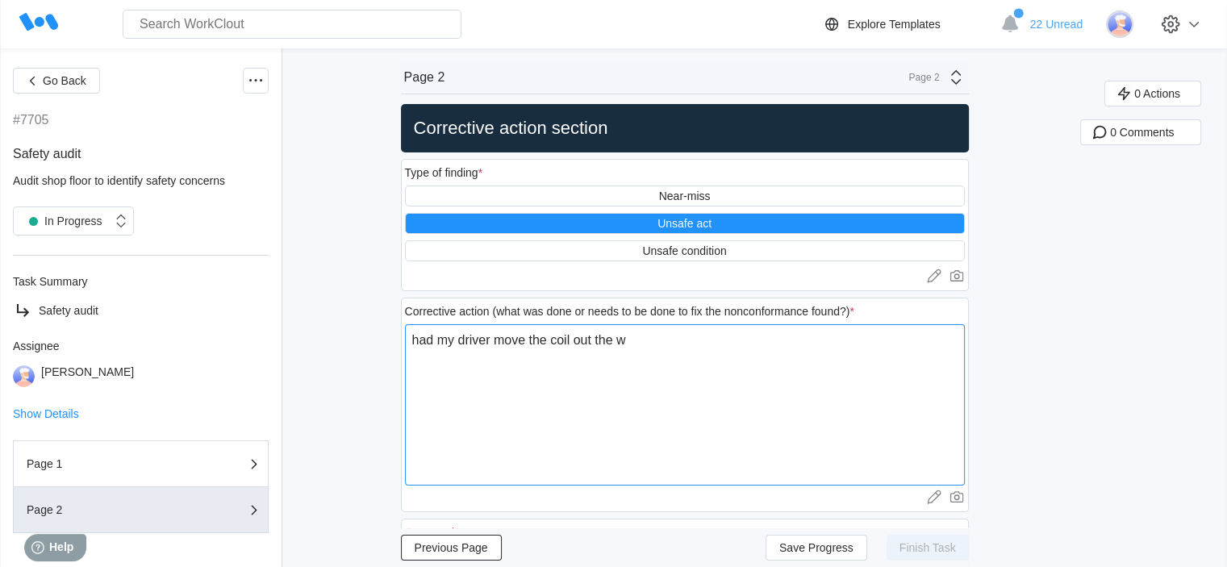
type textarea "had my driver move the coil out the wa"
type textarea "x"
type textarea "had my driver move the coil out the wal"
type textarea "x"
type textarea "had my driver move the coil out the walk"
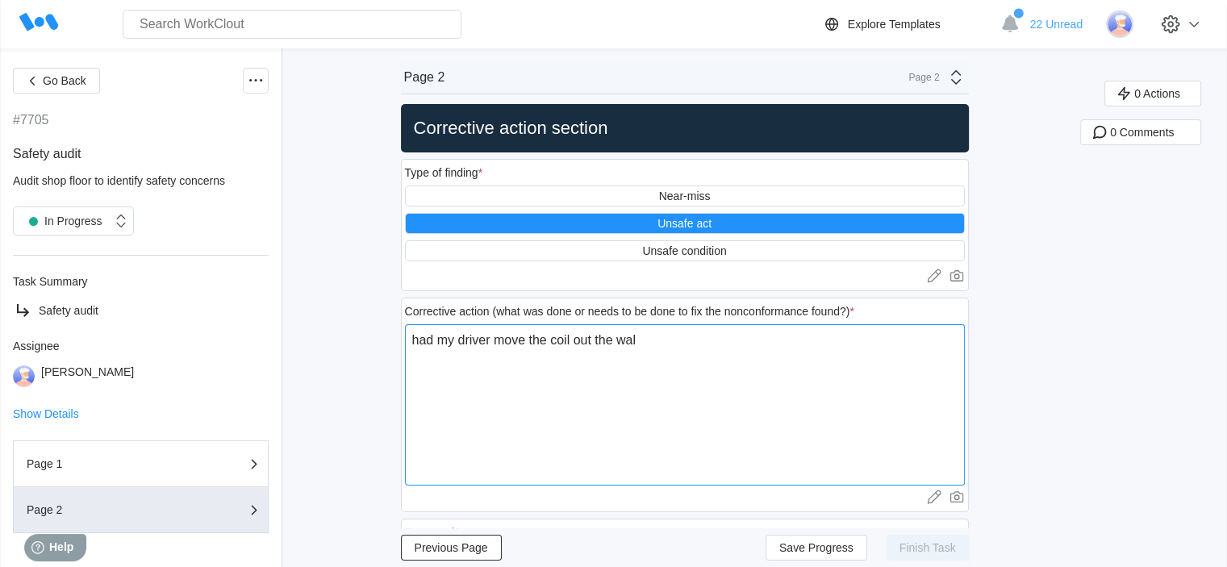
type textarea "x"
type textarea "had my driver move the coil out the walk"
type textarea "x"
type textarea "had my driver move the coil out the walk w"
type textarea "x"
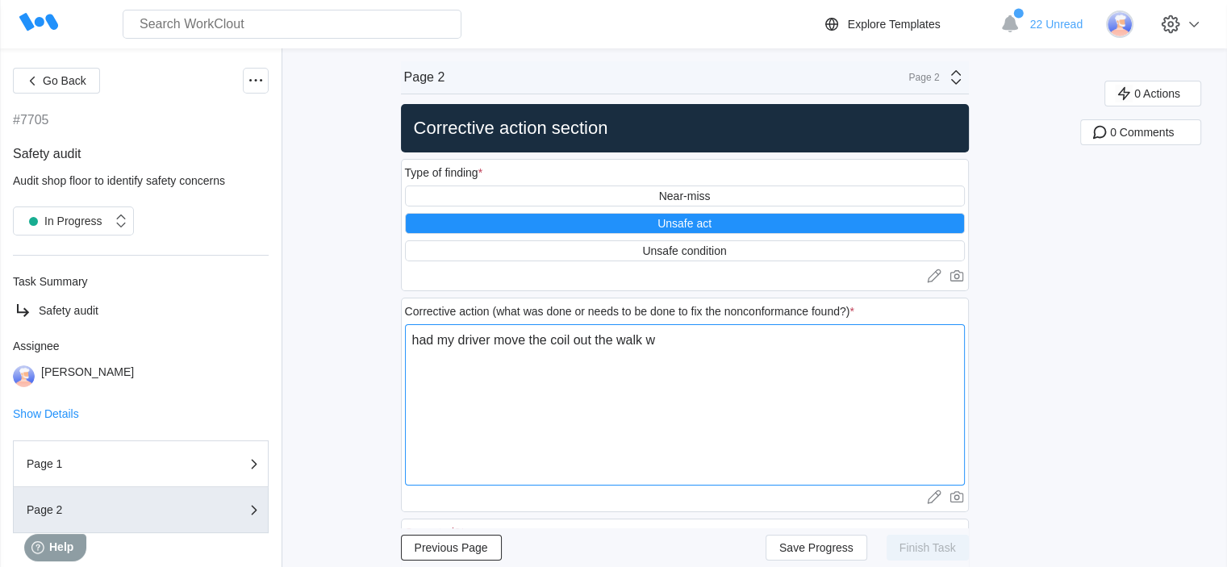
type textarea "had my driver move the coil out the walk wa"
type textarea "x"
type textarea "had my driver move the coil out the walk way"
type textarea "x"
type textarea "had my driver move the coil out the walk way"
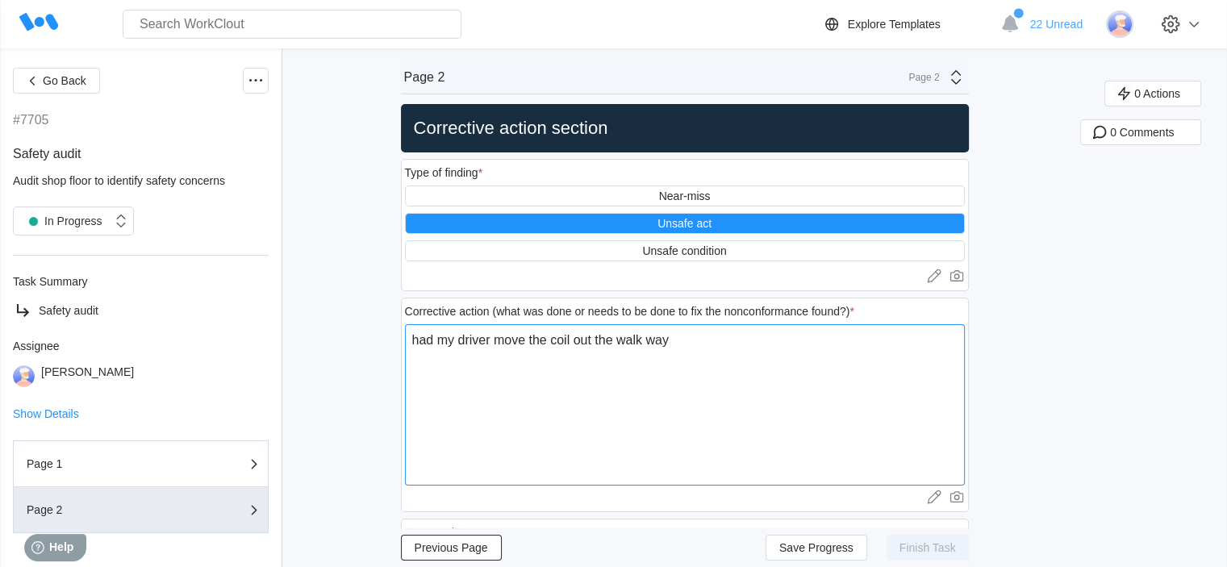
type textarea "x"
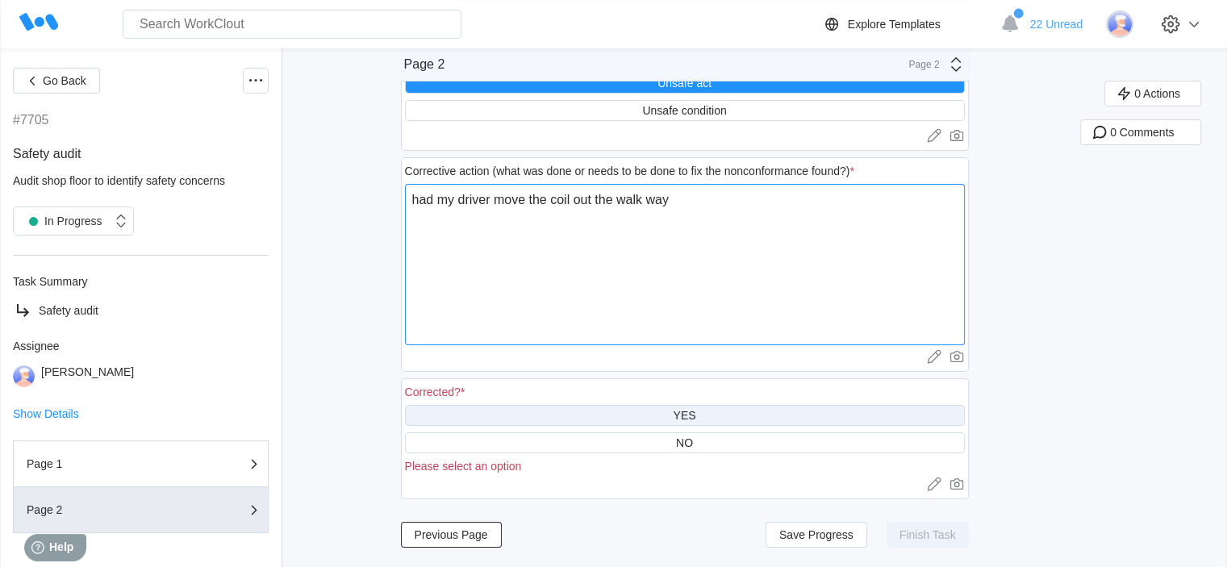
type textarea "had my driver move the coil out the walk way"
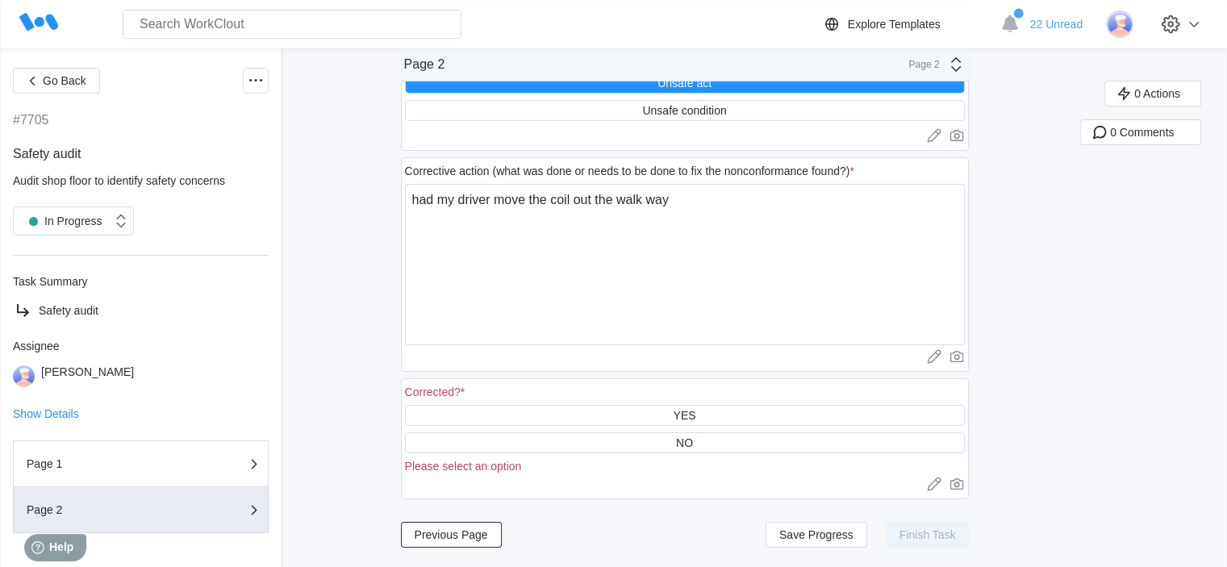
click at [710, 411] on div "YES" at bounding box center [685, 415] width 560 height 21
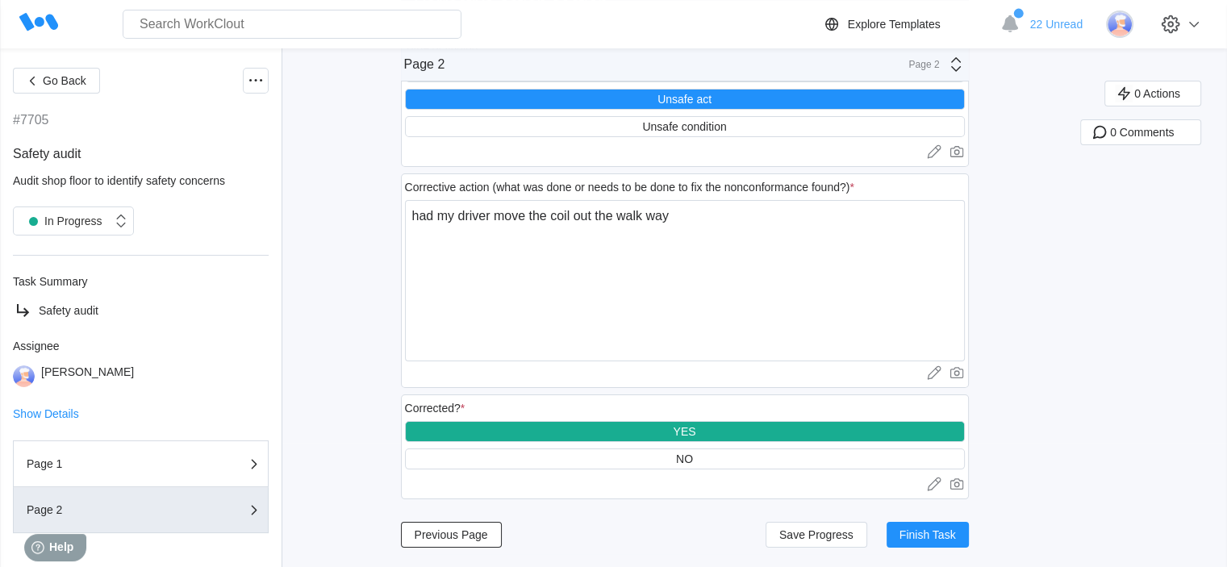
scroll to position [126, 0]
click at [961, 533] on button "Finish Task" at bounding box center [927, 535] width 82 height 26
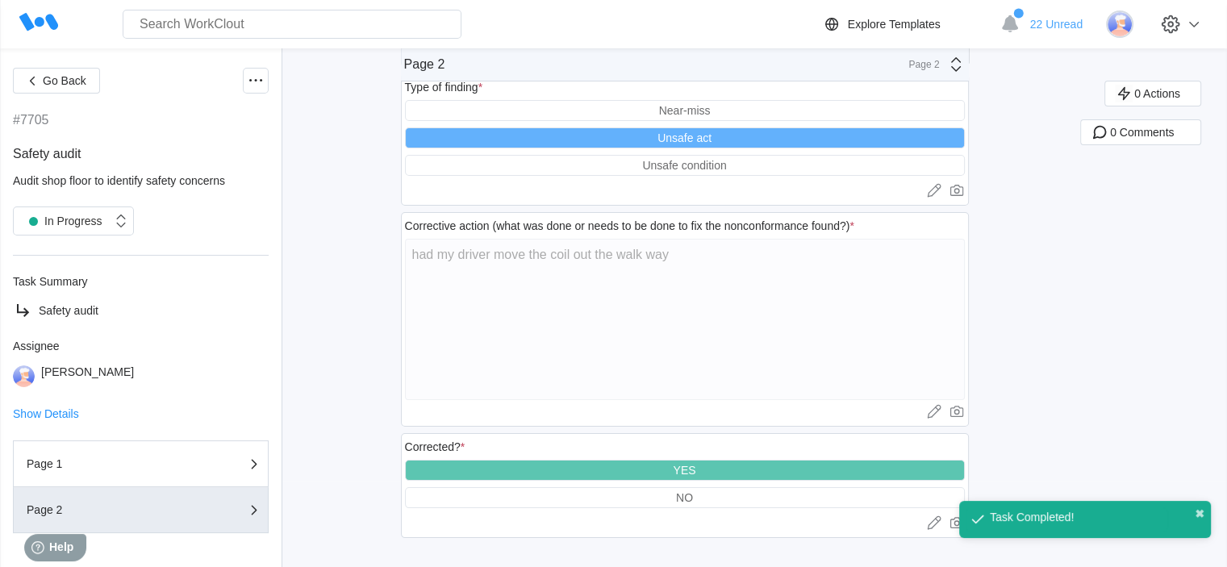
scroll to position [87, 0]
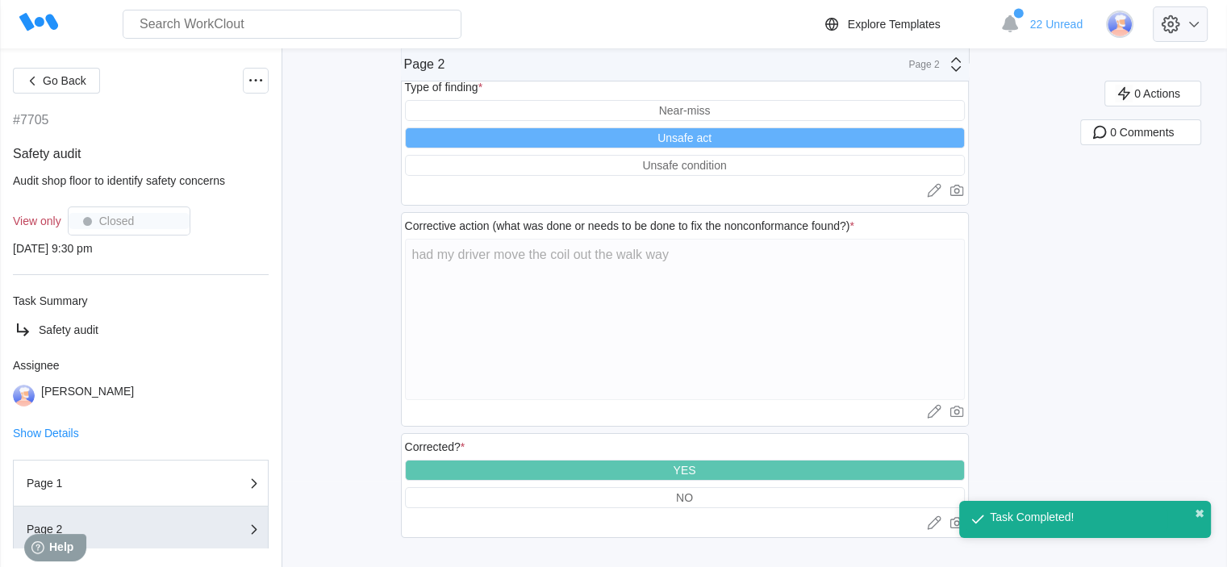
click at [1197, 20] on icon at bounding box center [1193, 24] width 19 height 19
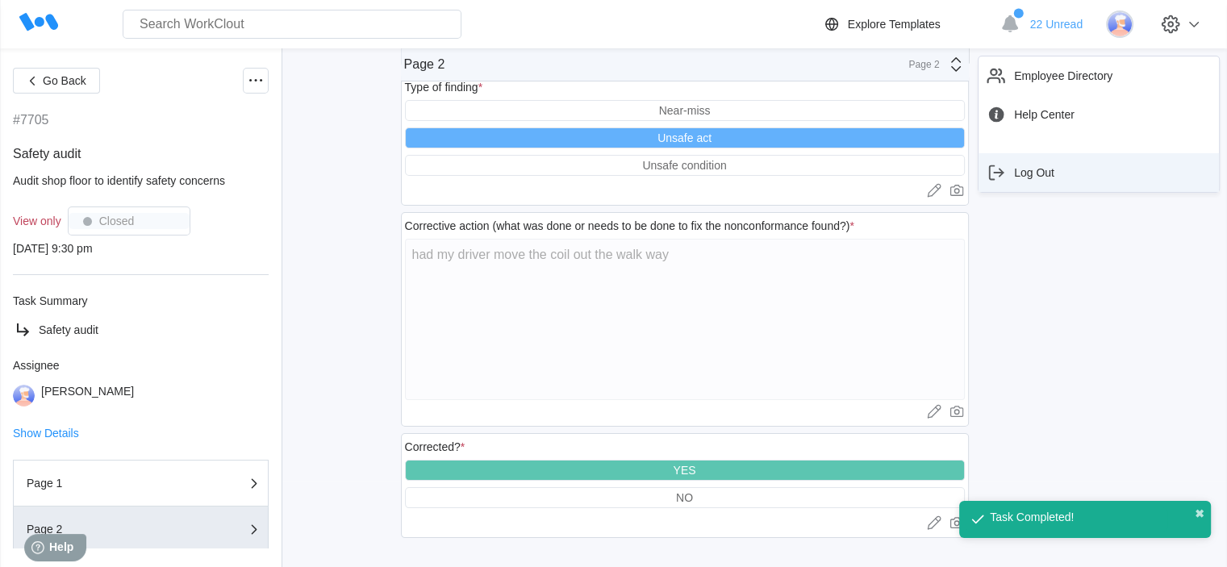
click at [1082, 168] on div "Log Out" at bounding box center [1098, 173] width 227 height 26
